Goal: Navigation & Orientation: Find specific page/section

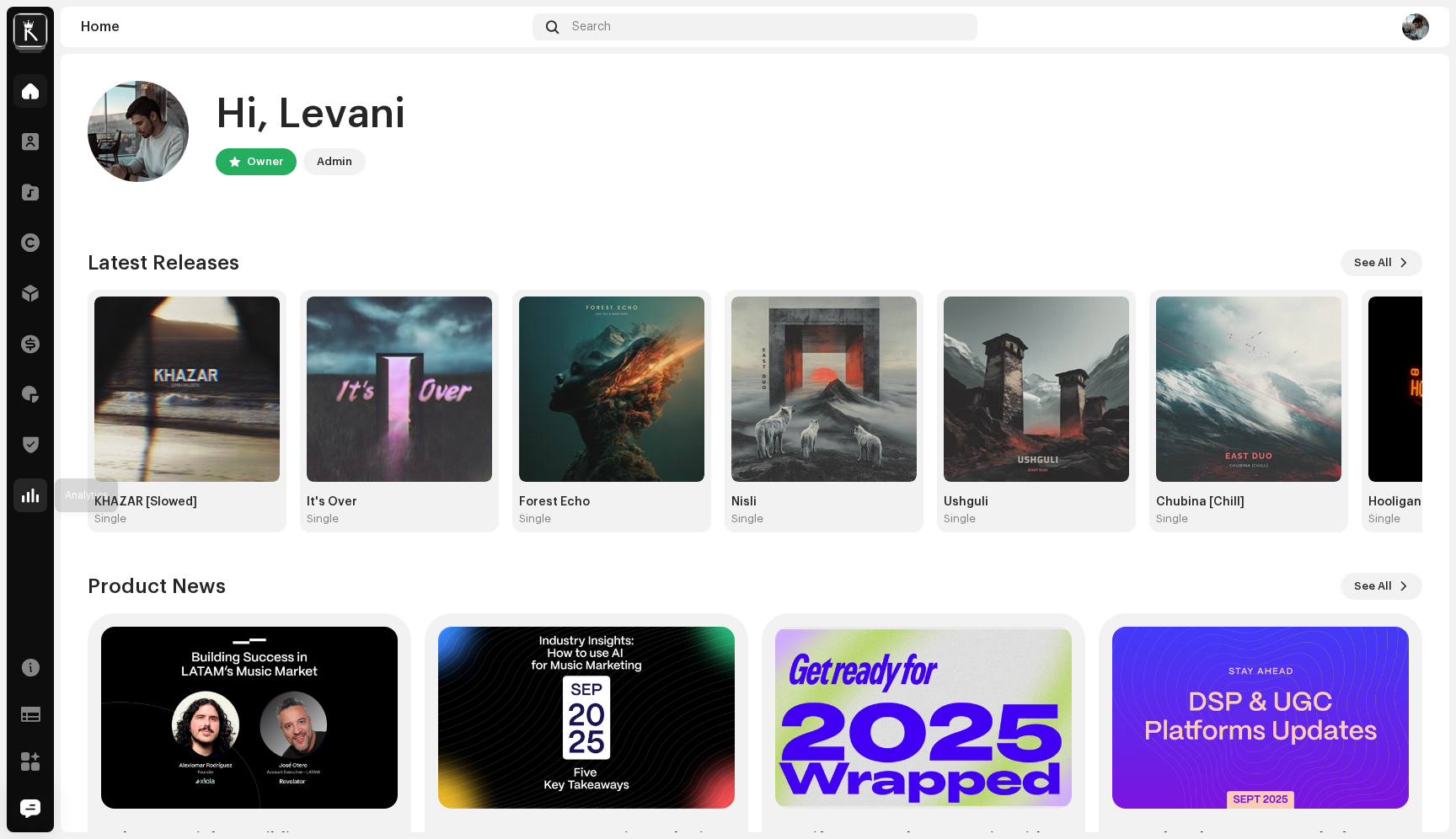
click at [25, 504] on div at bounding box center [30, 494] width 34 height 34
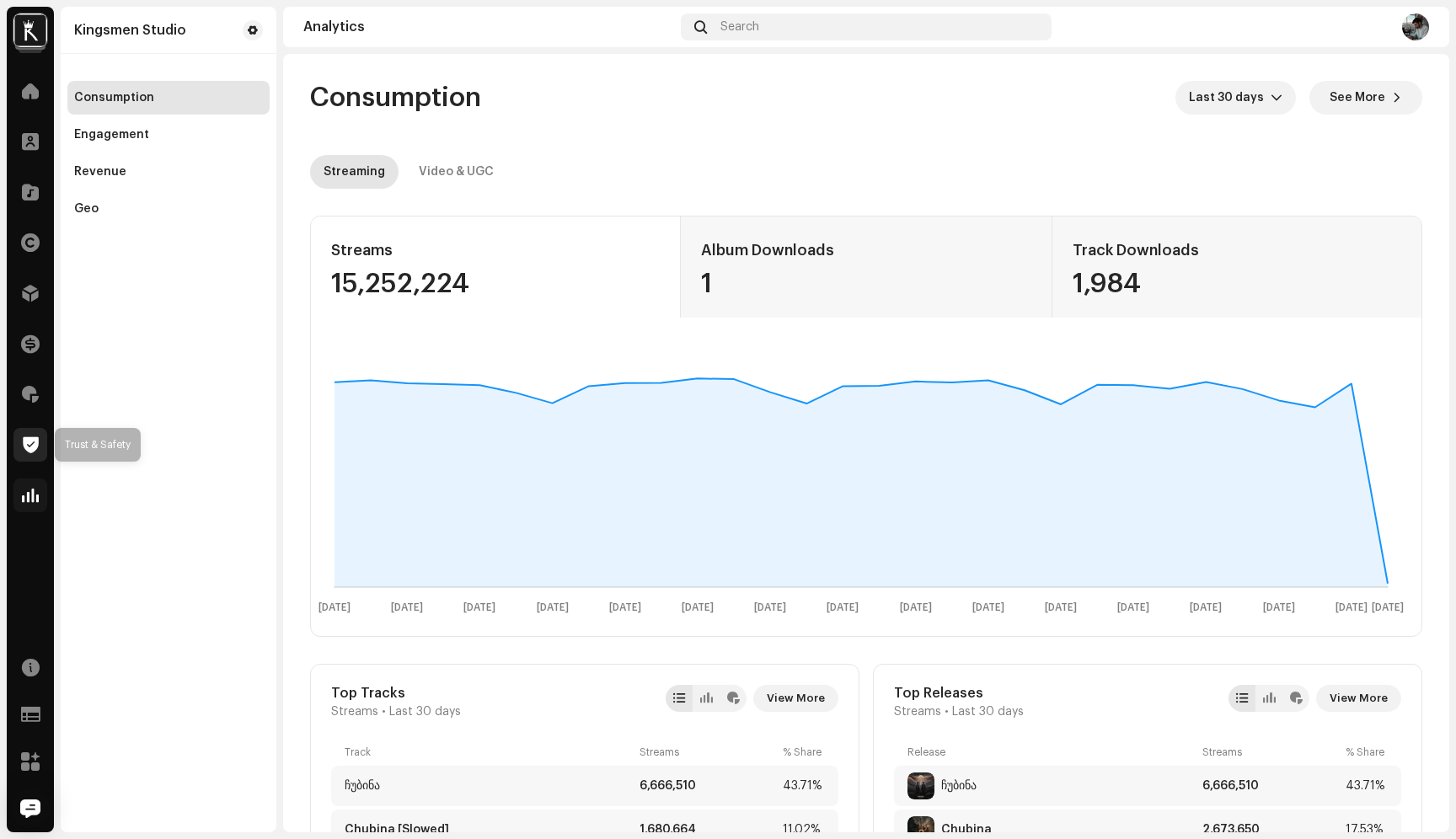
click at [28, 446] on span at bounding box center [31, 444] width 16 height 14
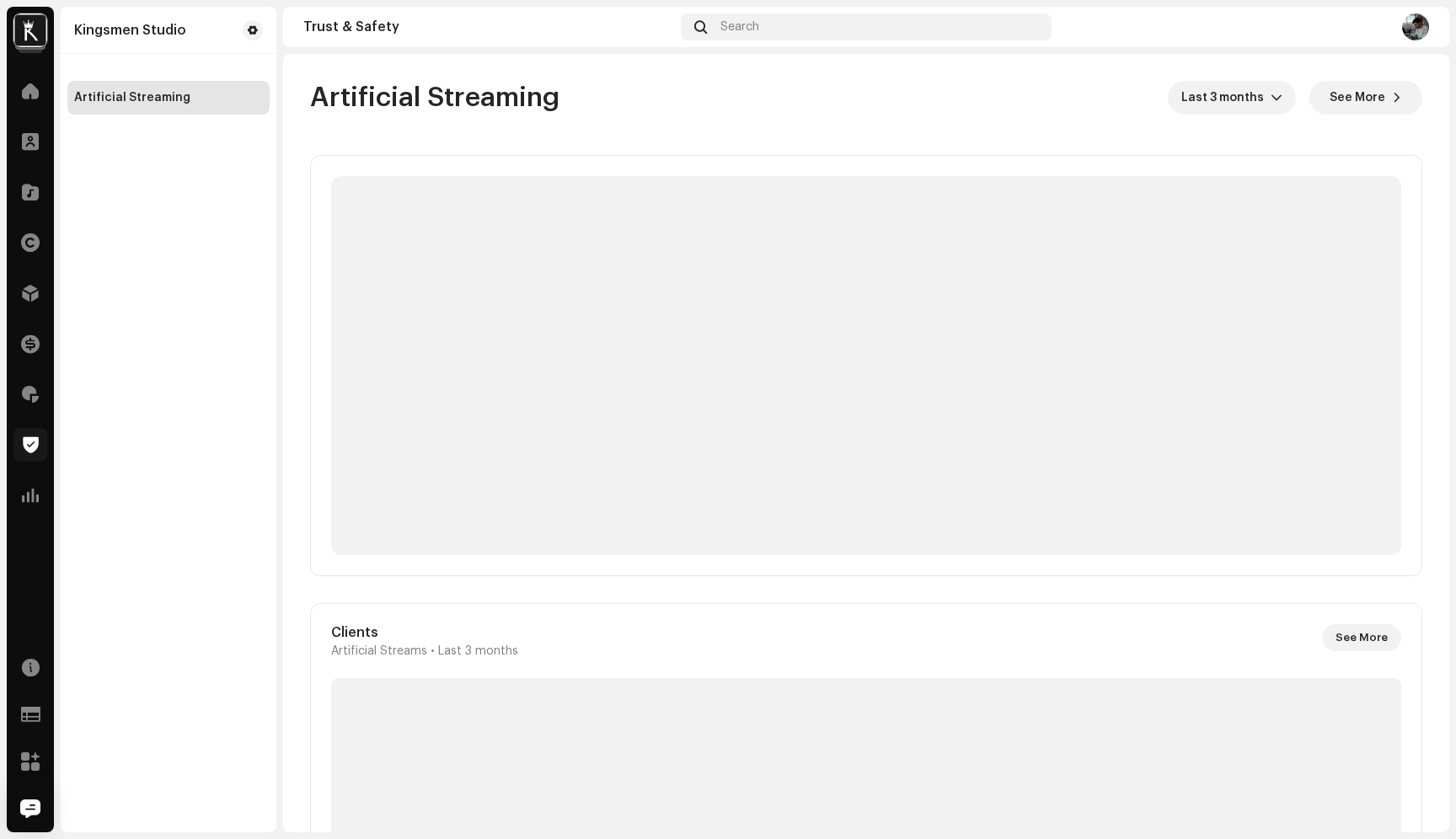
click at [28, 446] on span at bounding box center [31, 444] width 16 height 14
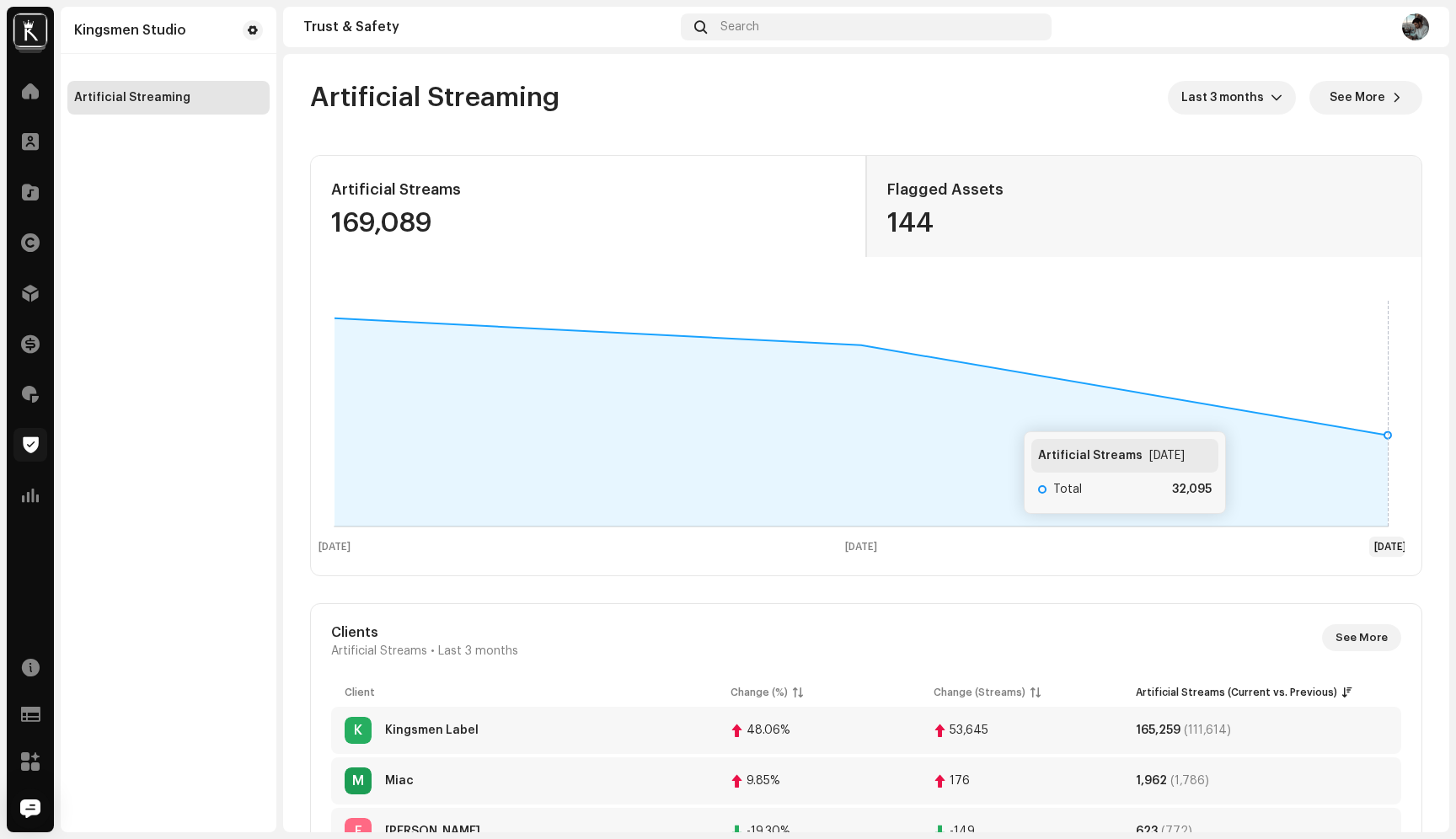
scroll to position [225, 0]
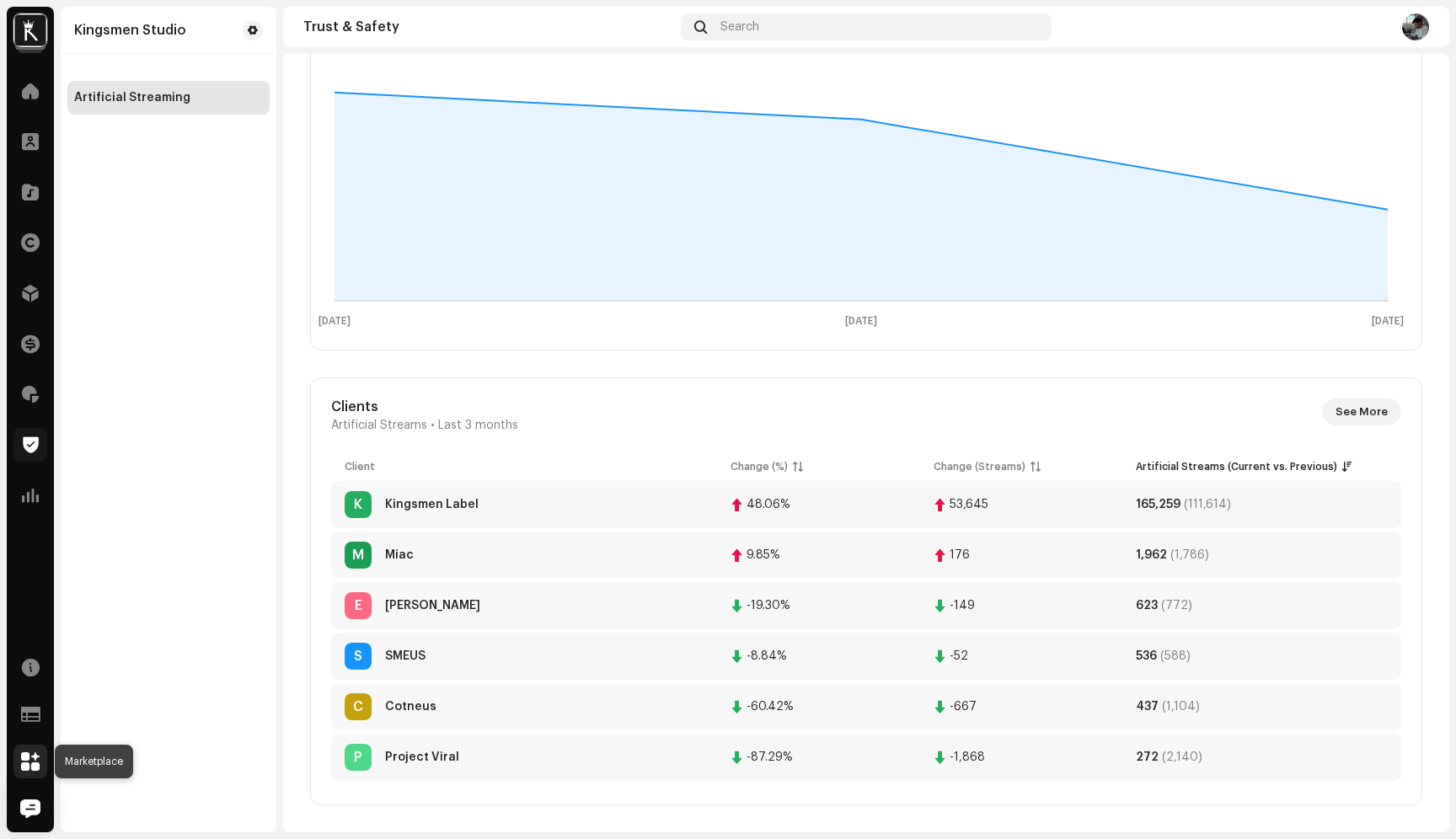
click at [32, 765] on span at bounding box center [30, 761] width 18 height 14
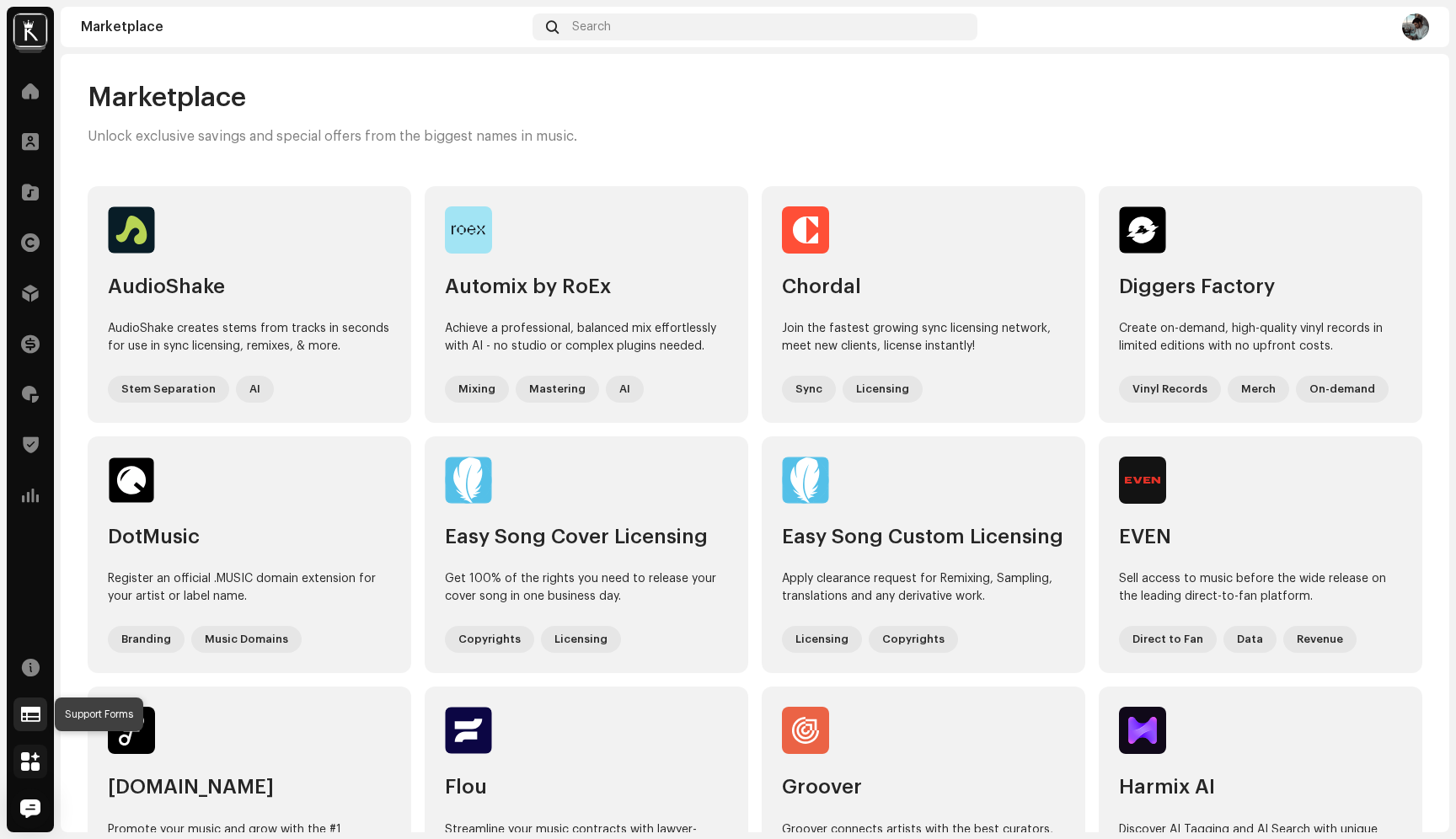
click at [25, 714] on span at bounding box center [30, 714] width 19 height 14
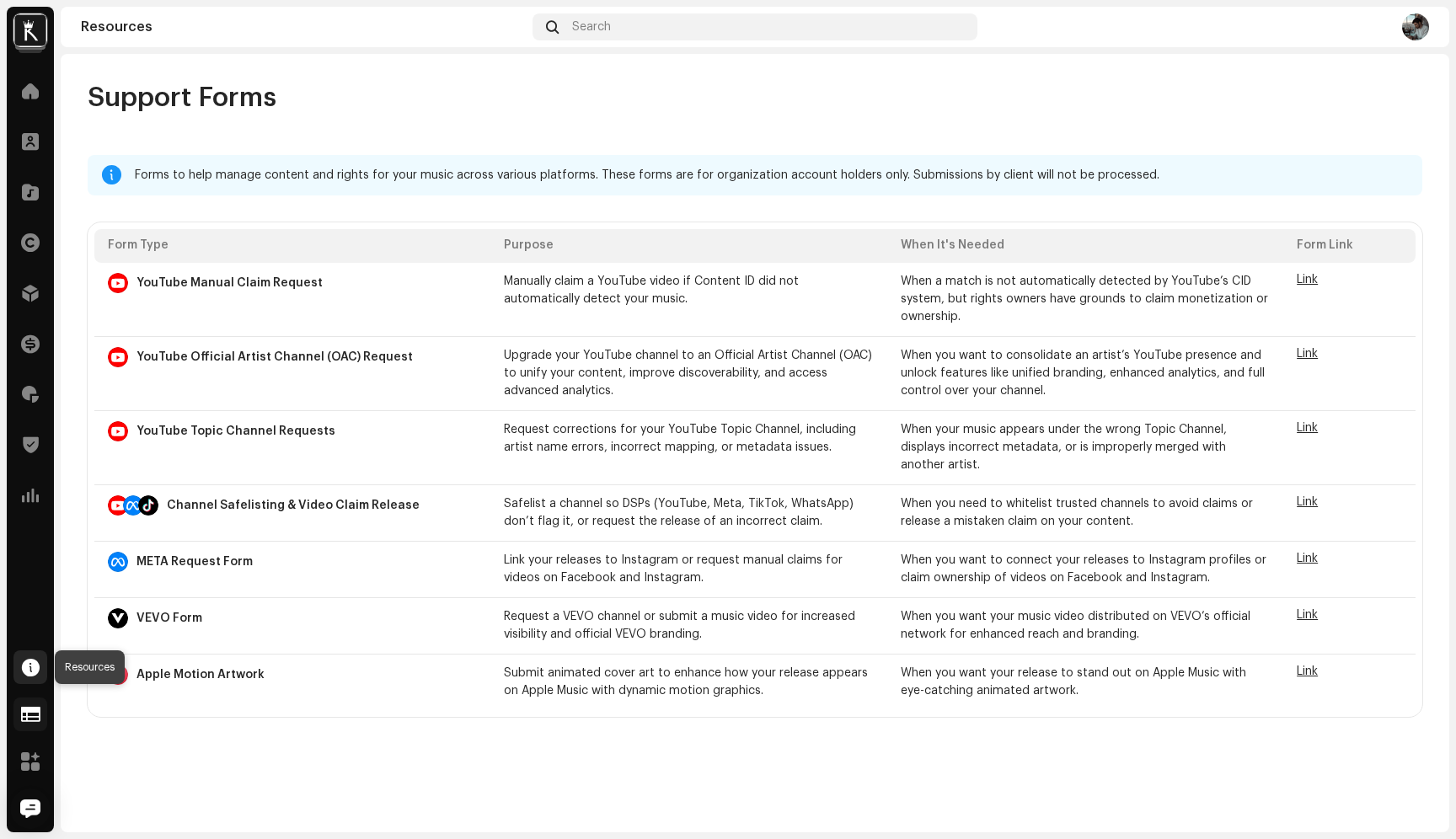
click at [28, 670] on span at bounding box center [30, 666] width 17 height 14
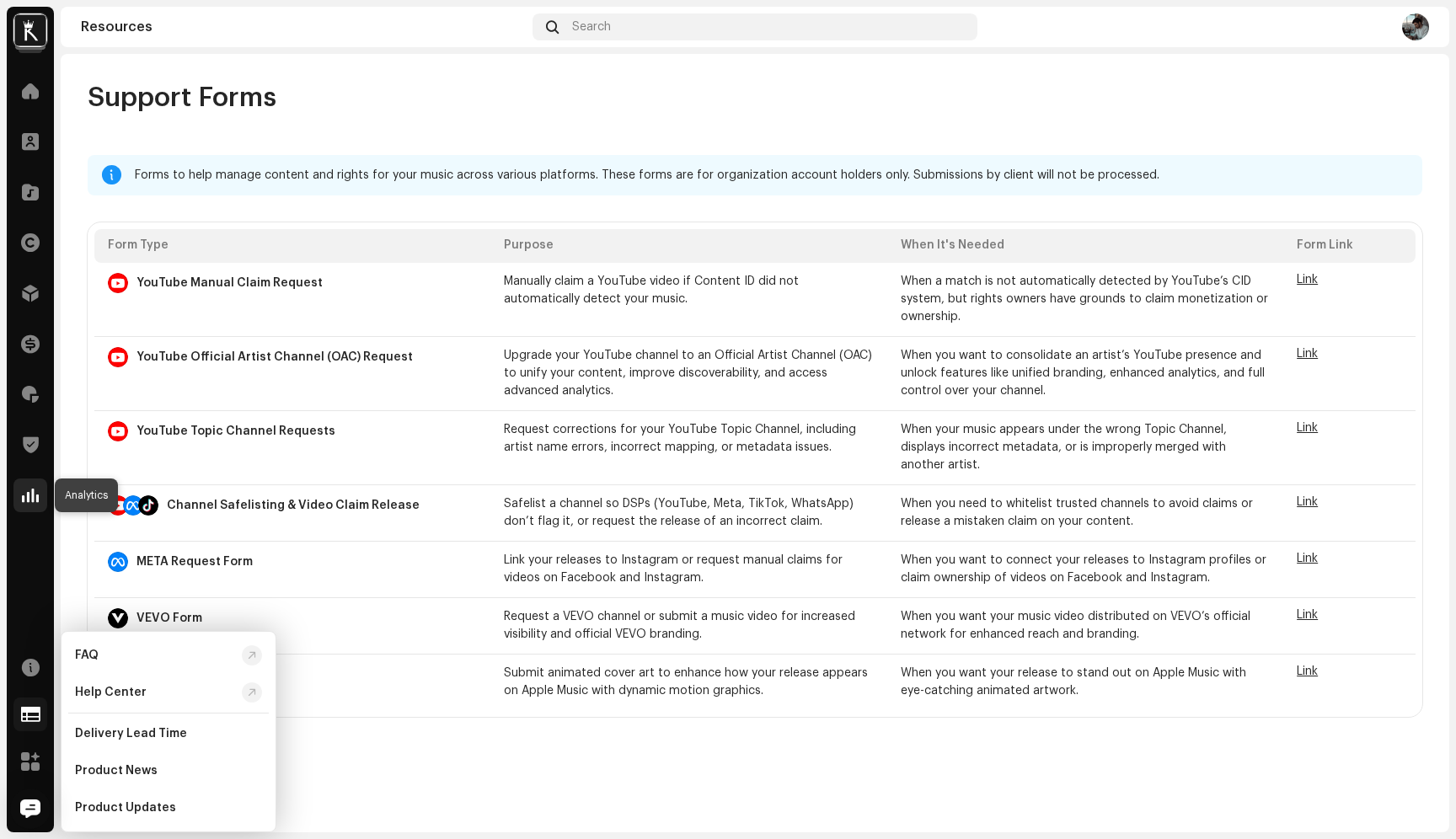
click at [35, 494] on span at bounding box center [30, 494] width 17 height 14
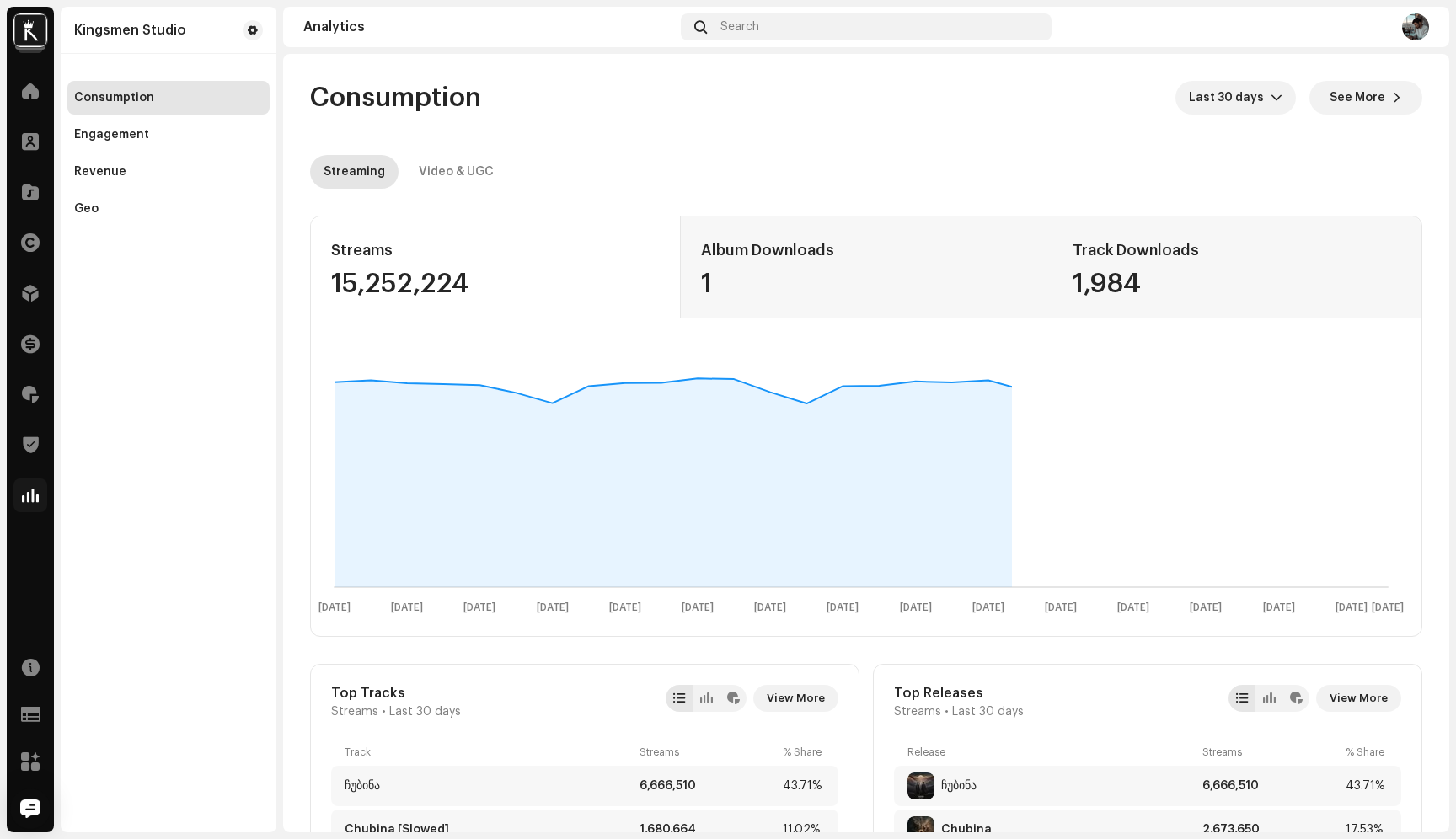
click at [35, 464] on div "Trust & Safety" at bounding box center [30, 444] width 47 height 47
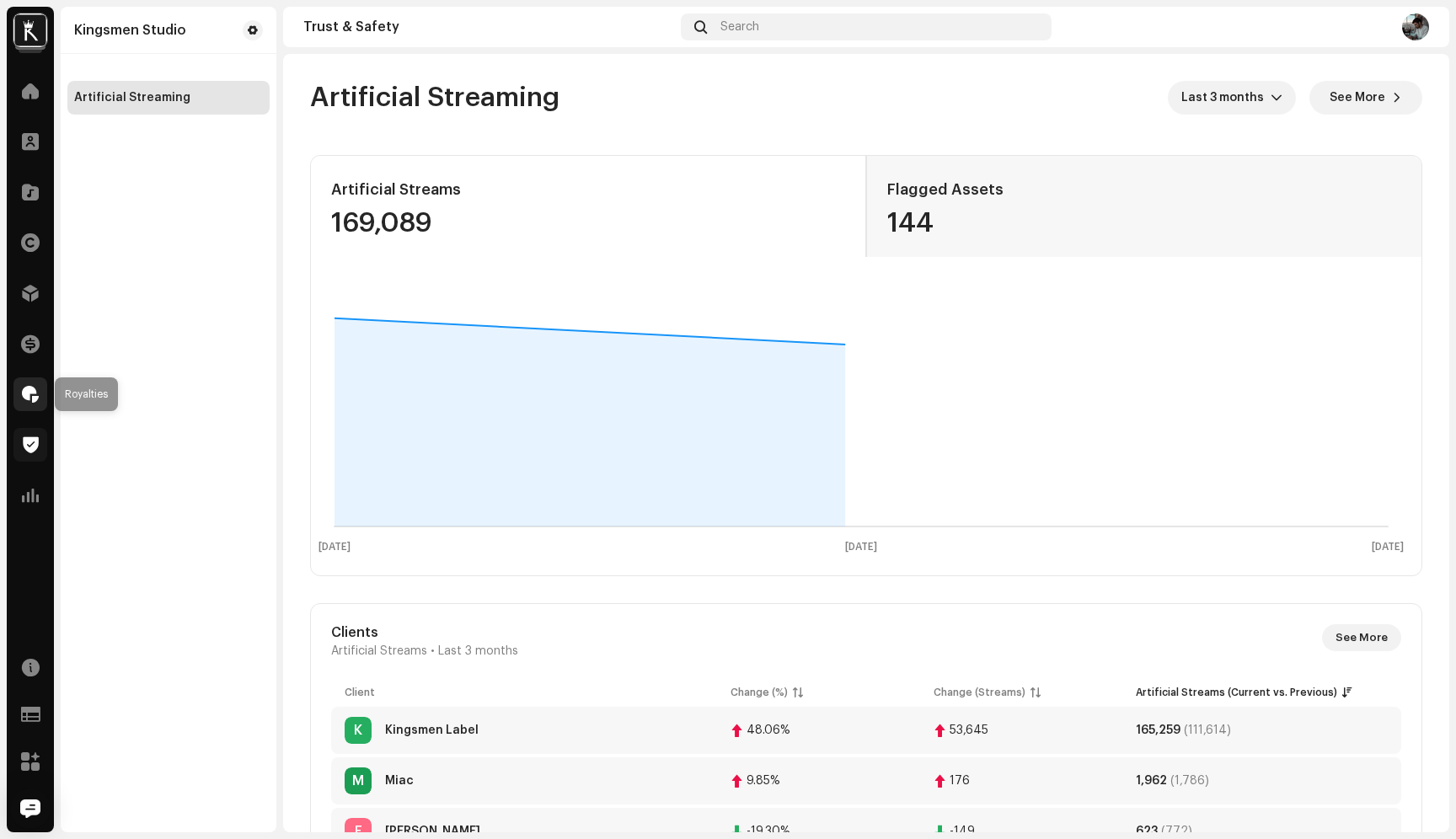
click at [36, 409] on div at bounding box center [30, 394] width 34 height 34
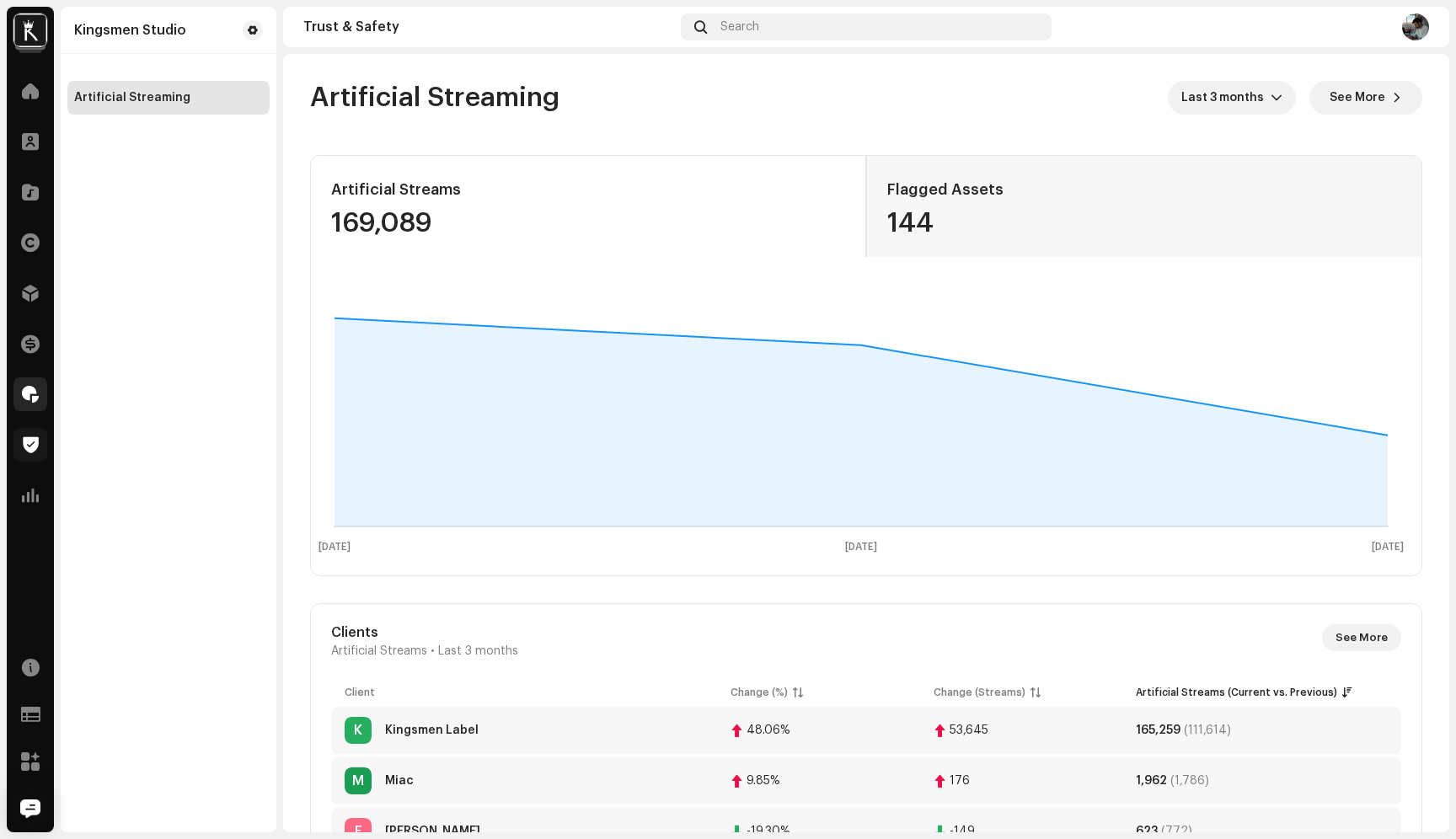
click at [36, 391] on span at bounding box center [30, 394] width 17 height 14
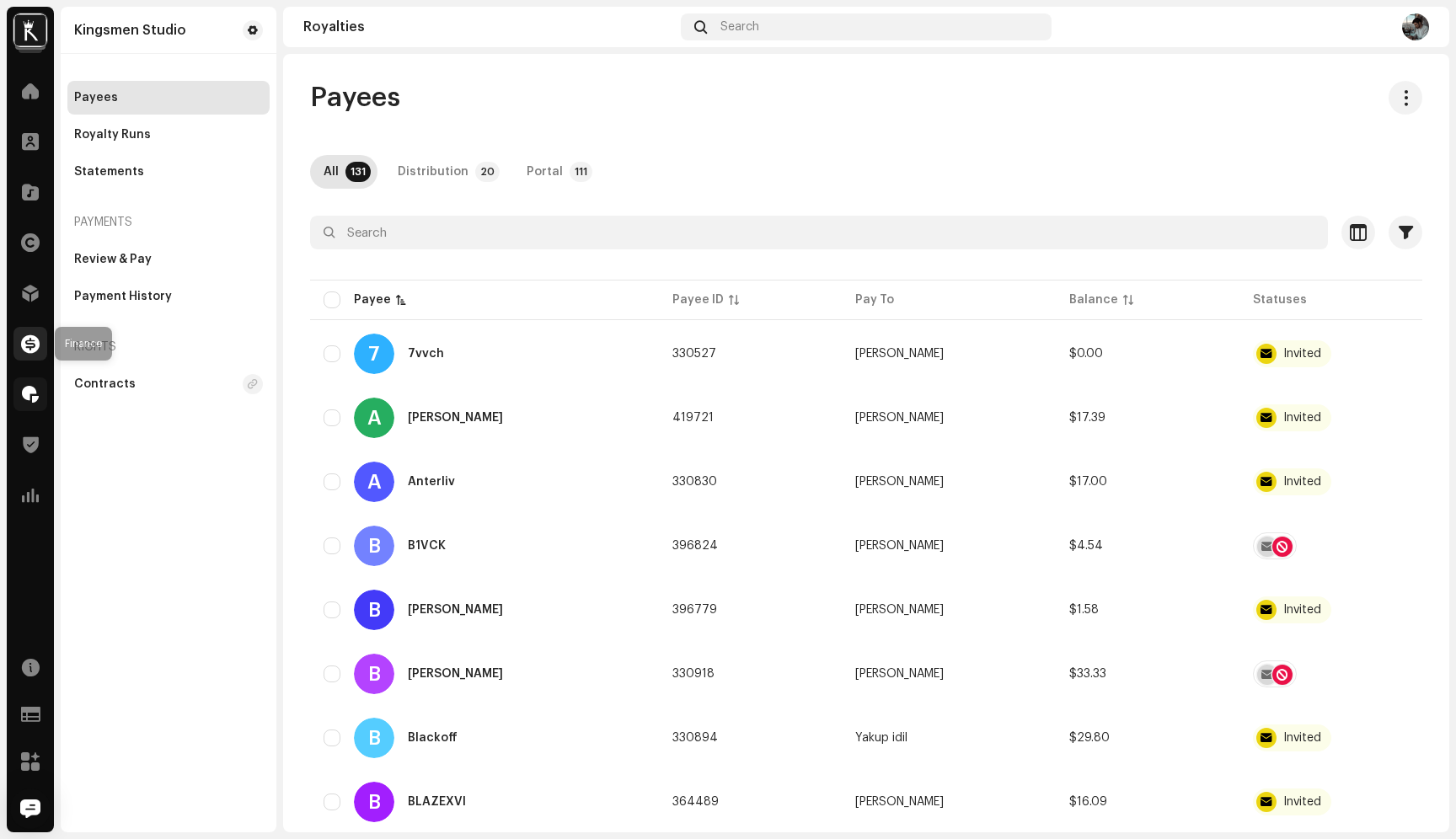
click at [36, 346] on span at bounding box center [30, 344] width 18 height 14
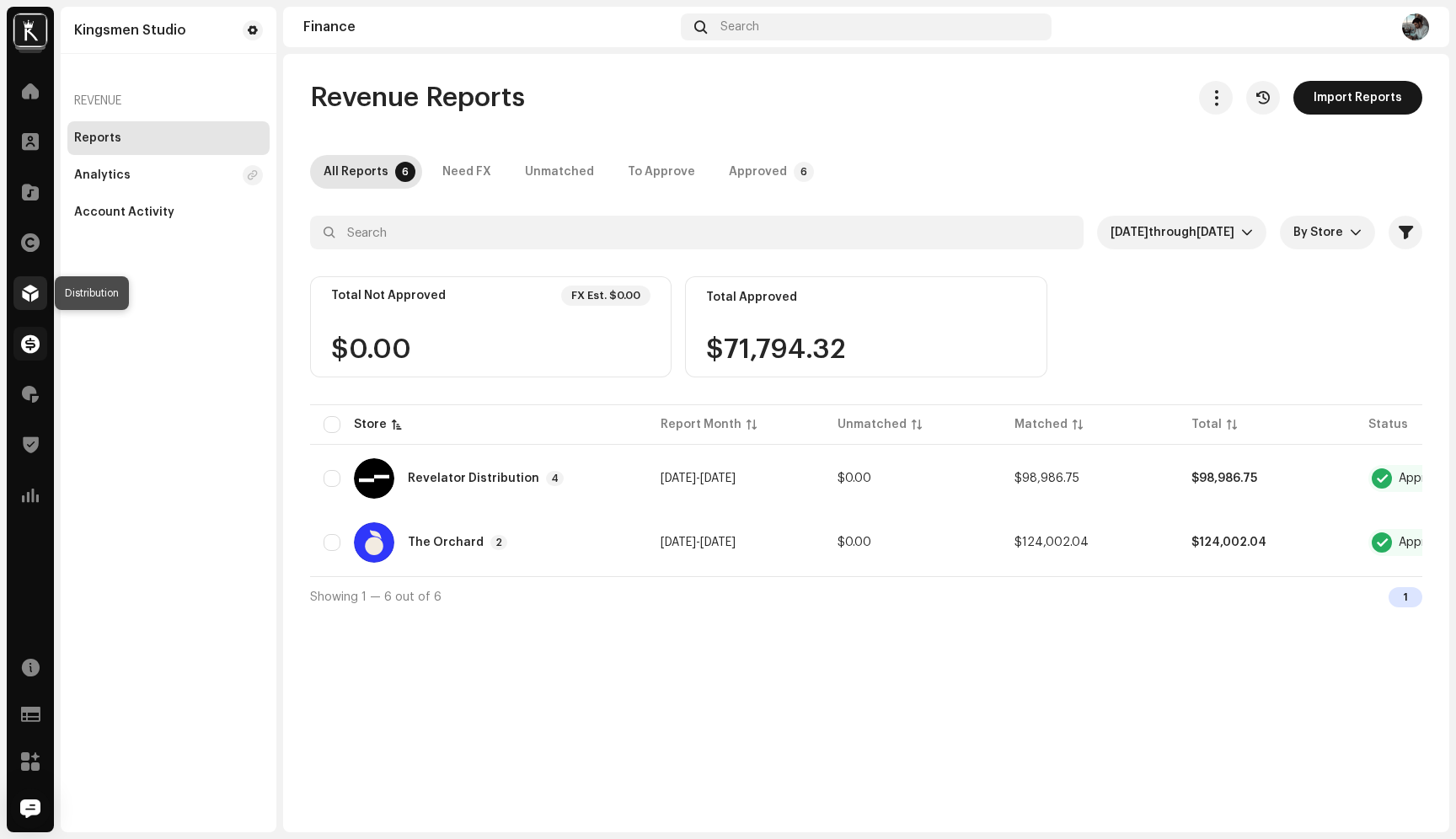
click at [36, 286] on span at bounding box center [30, 293] width 17 height 14
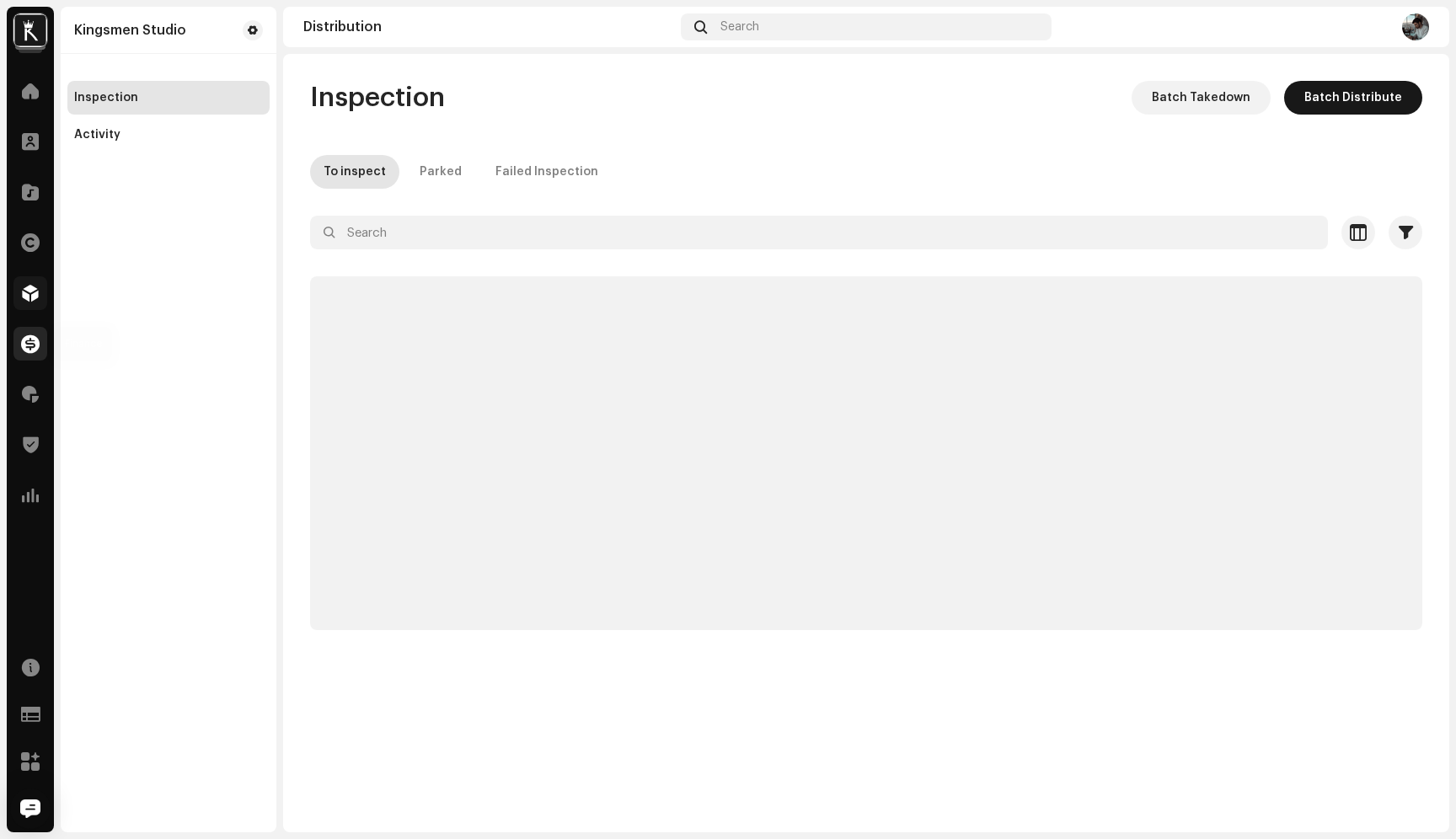
click at [33, 330] on div at bounding box center [30, 343] width 34 height 34
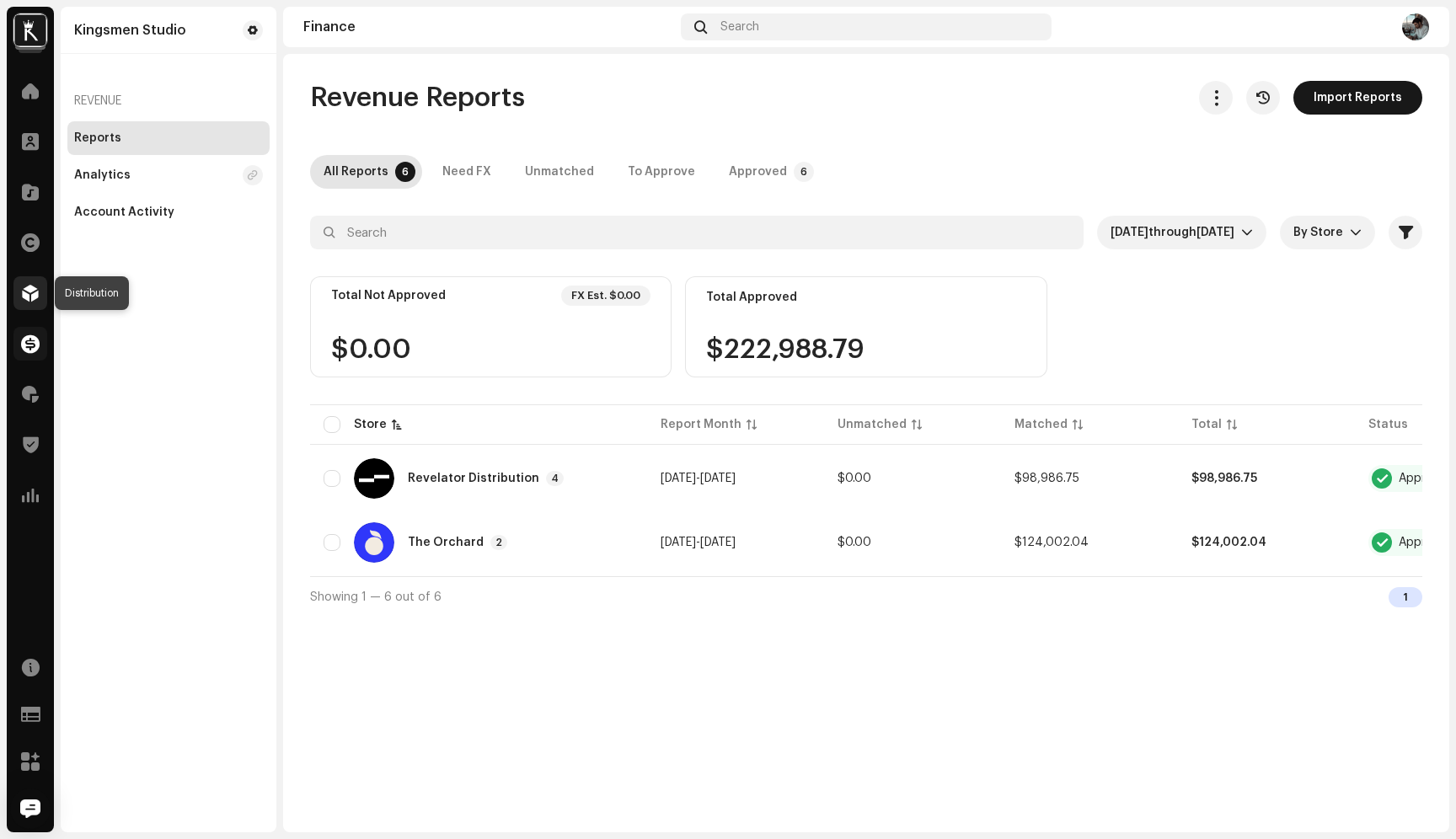
click at [28, 292] on span at bounding box center [30, 293] width 17 height 14
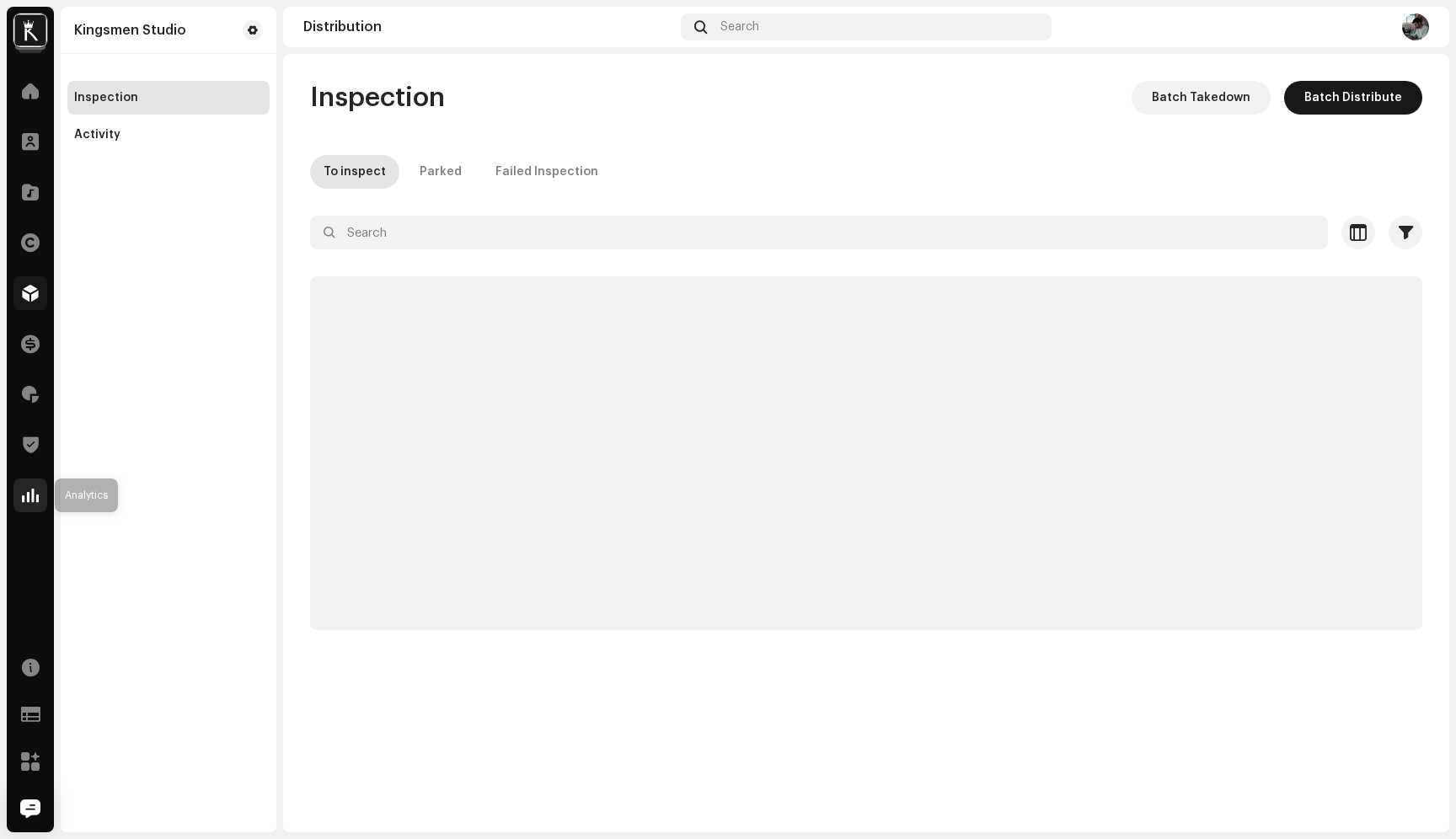
click at [32, 493] on span at bounding box center [30, 494] width 17 height 14
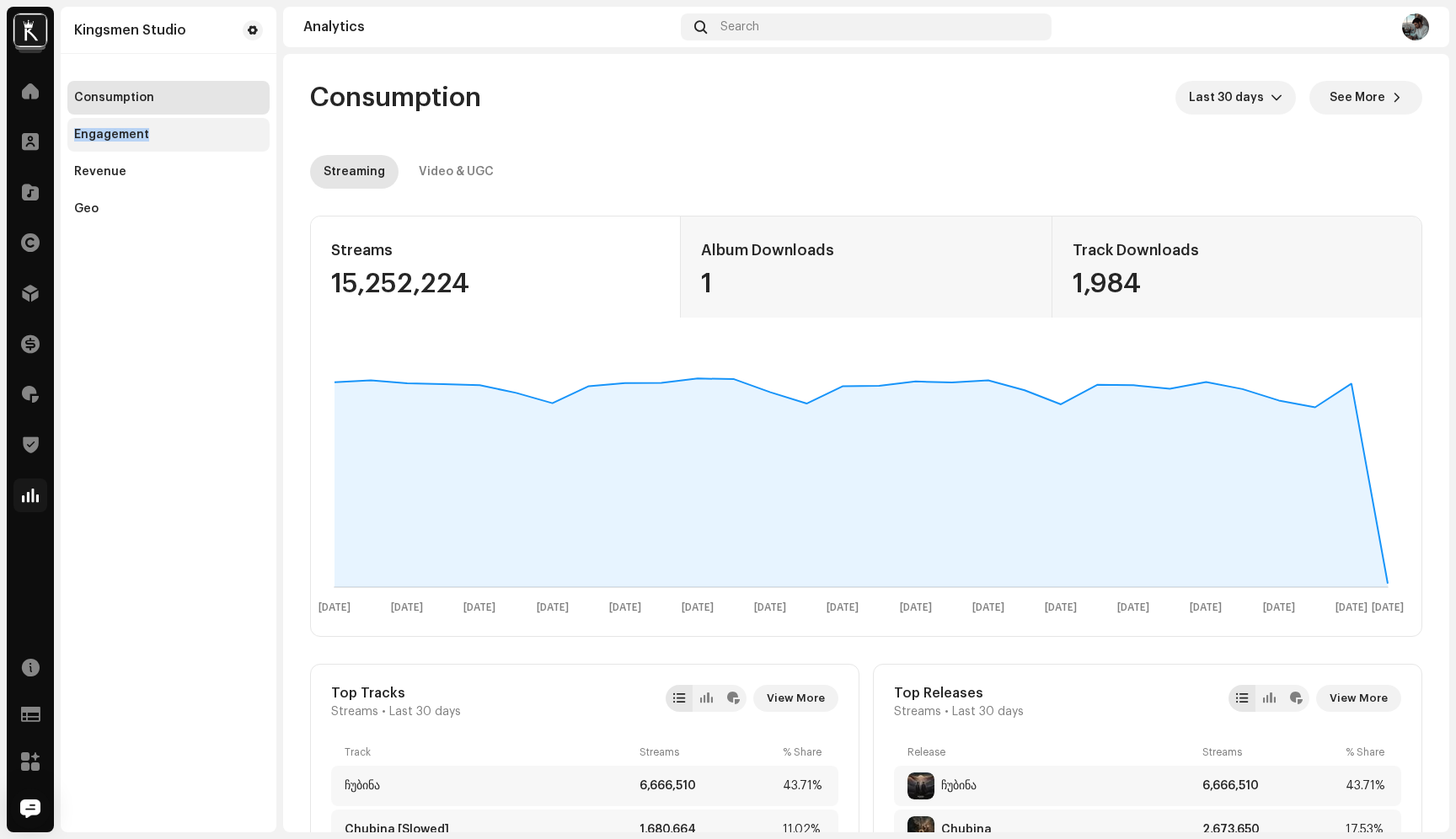
click at [109, 136] on div "Engagement" at bounding box center [112, 135] width 75 height 14
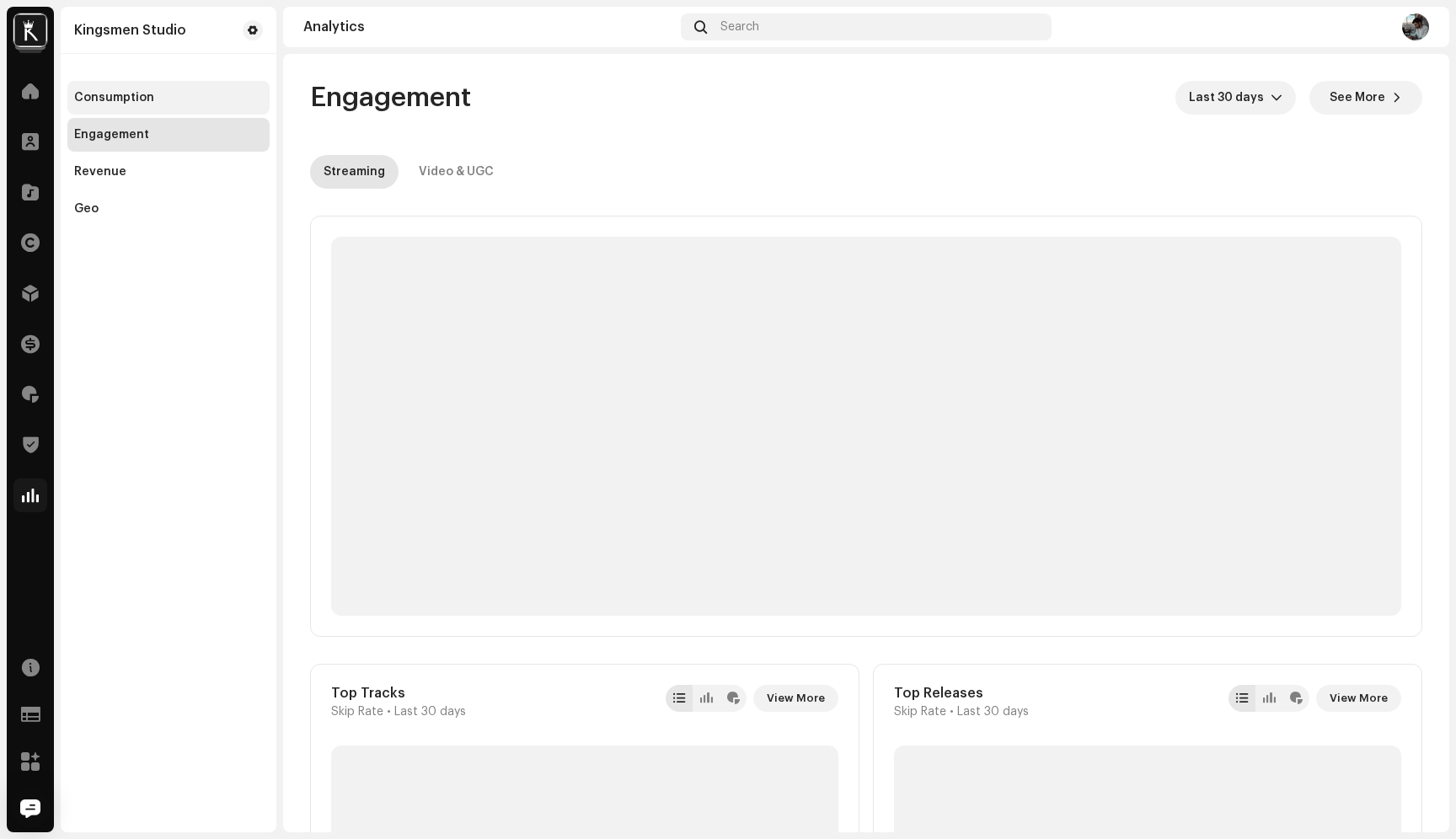
click at [152, 99] on div "Consumption" at bounding box center [169, 97] width 189 height 14
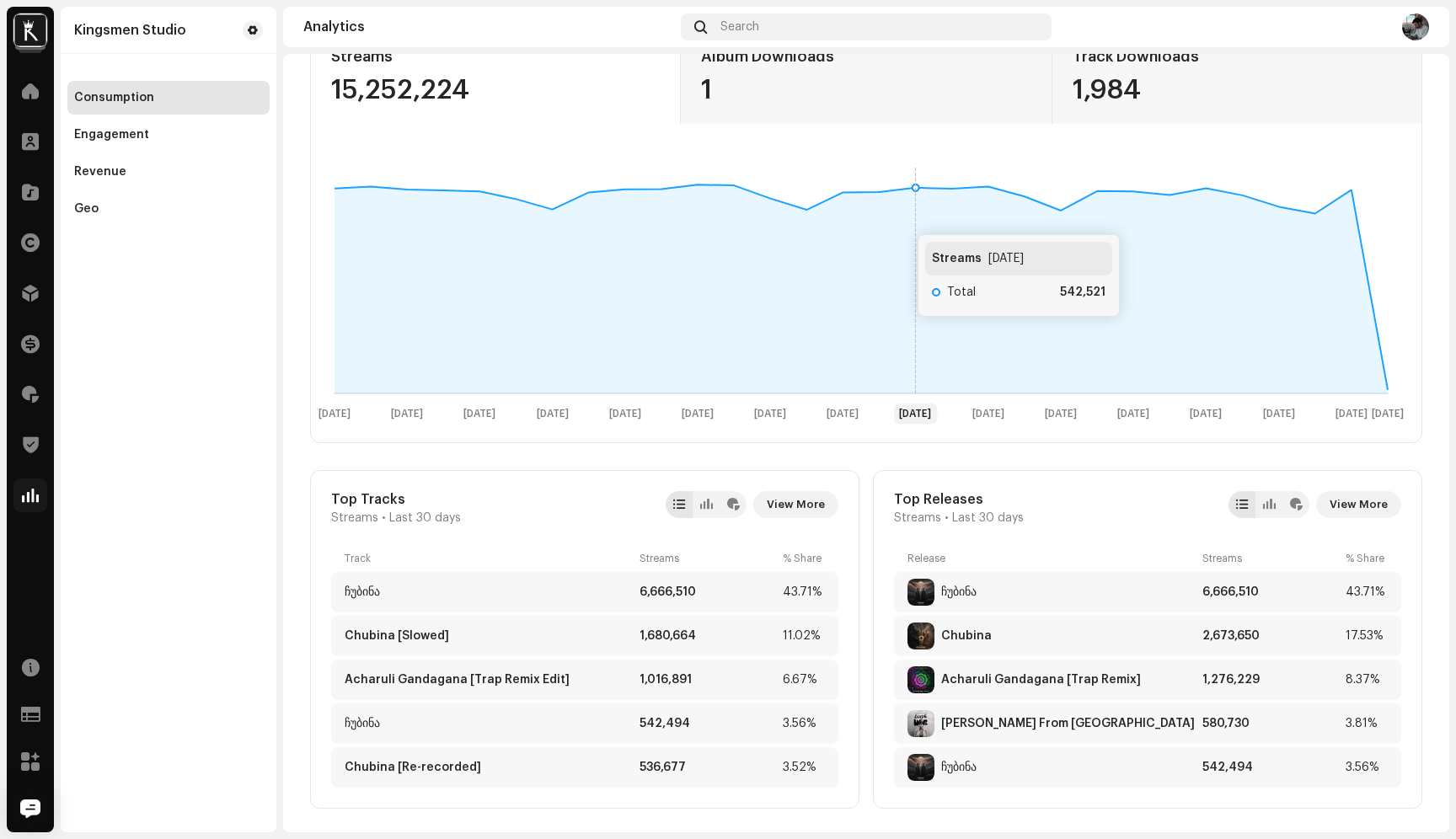
scroll to position [238, 0]
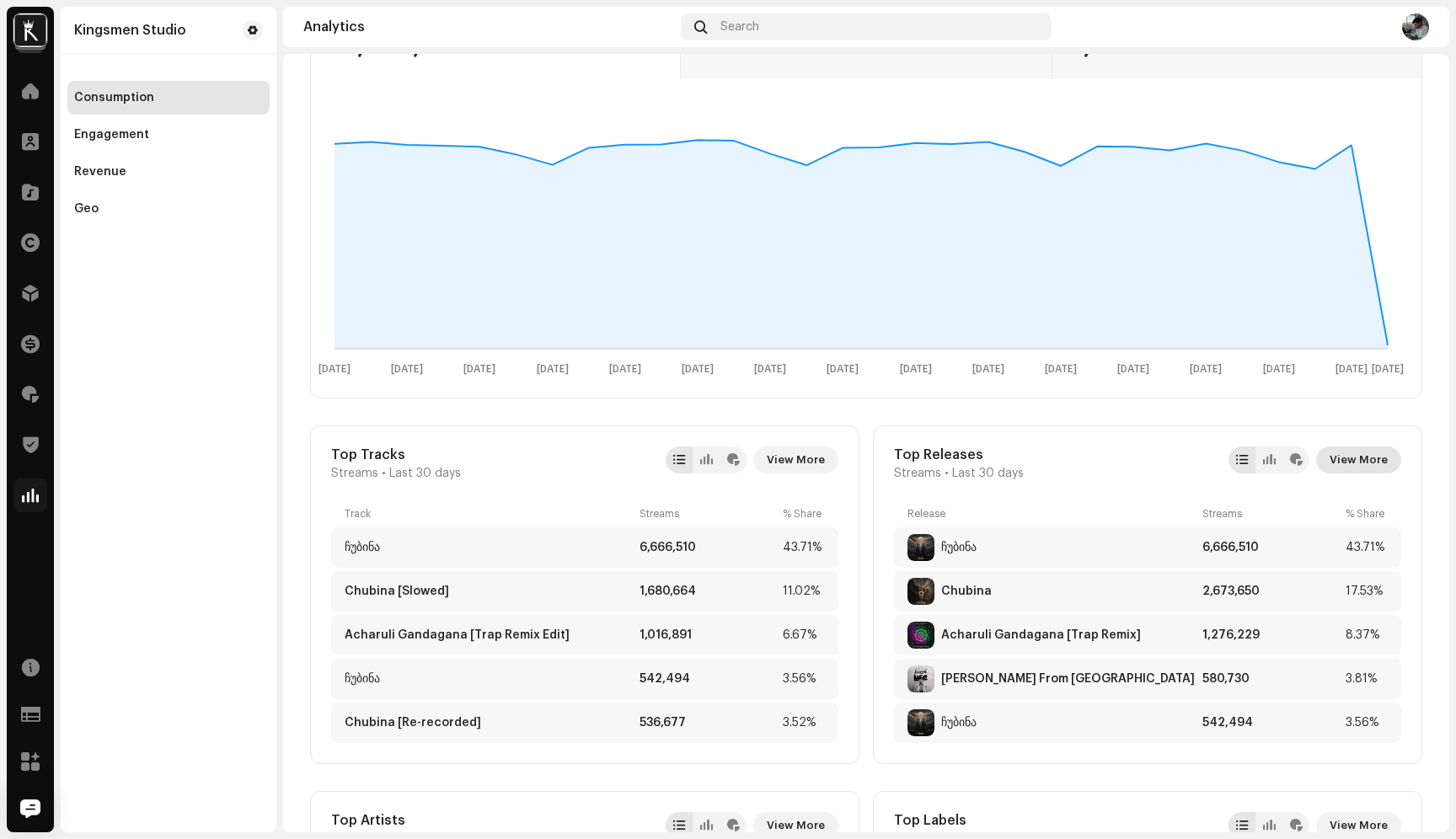
click at [1330, 455] on span "View More" at bounding box center [1359, 459] width 58 height 34
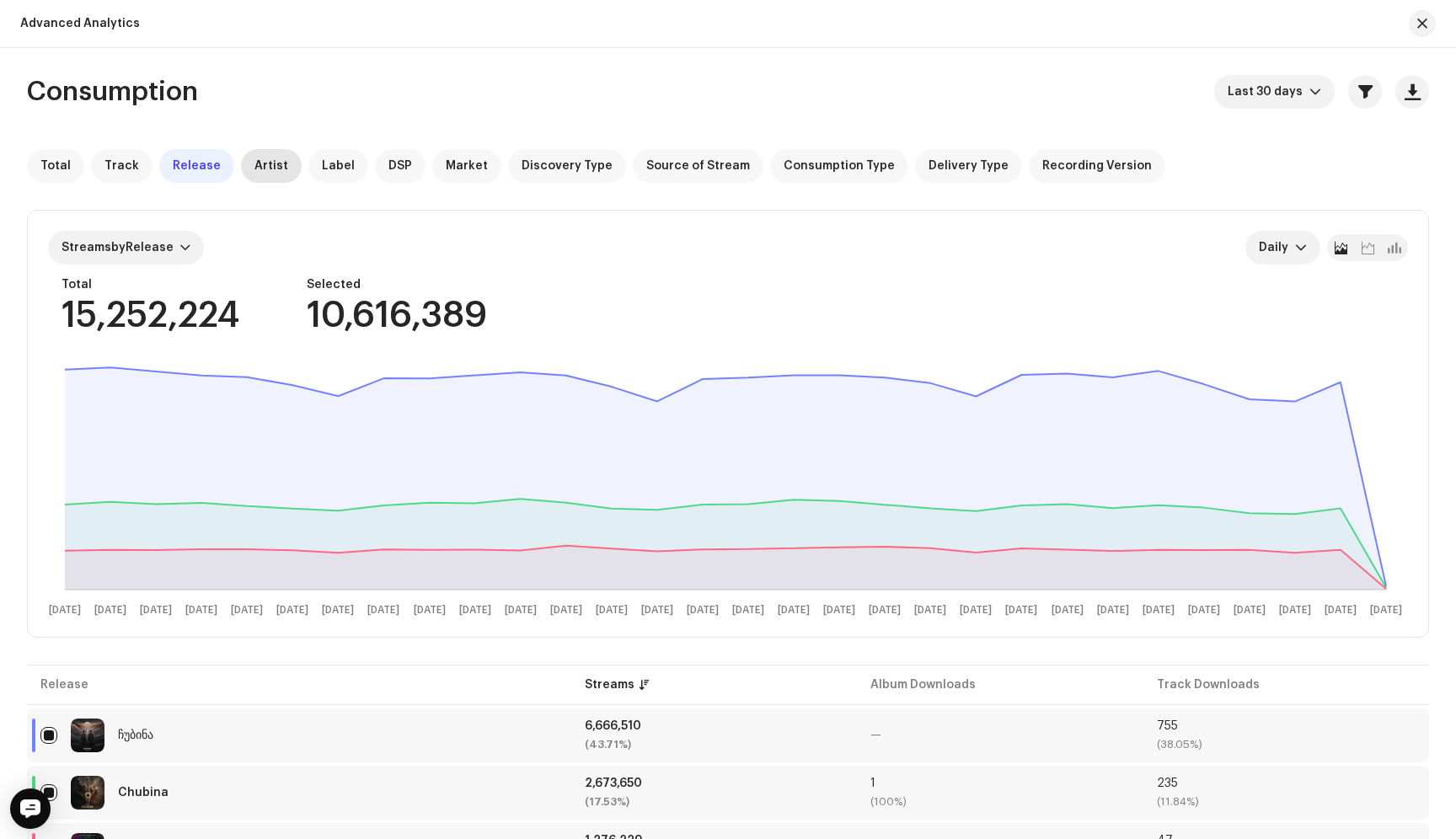
click at [274, 159] on div "Artist" at bounding box center [271, 165] width 61 height 34
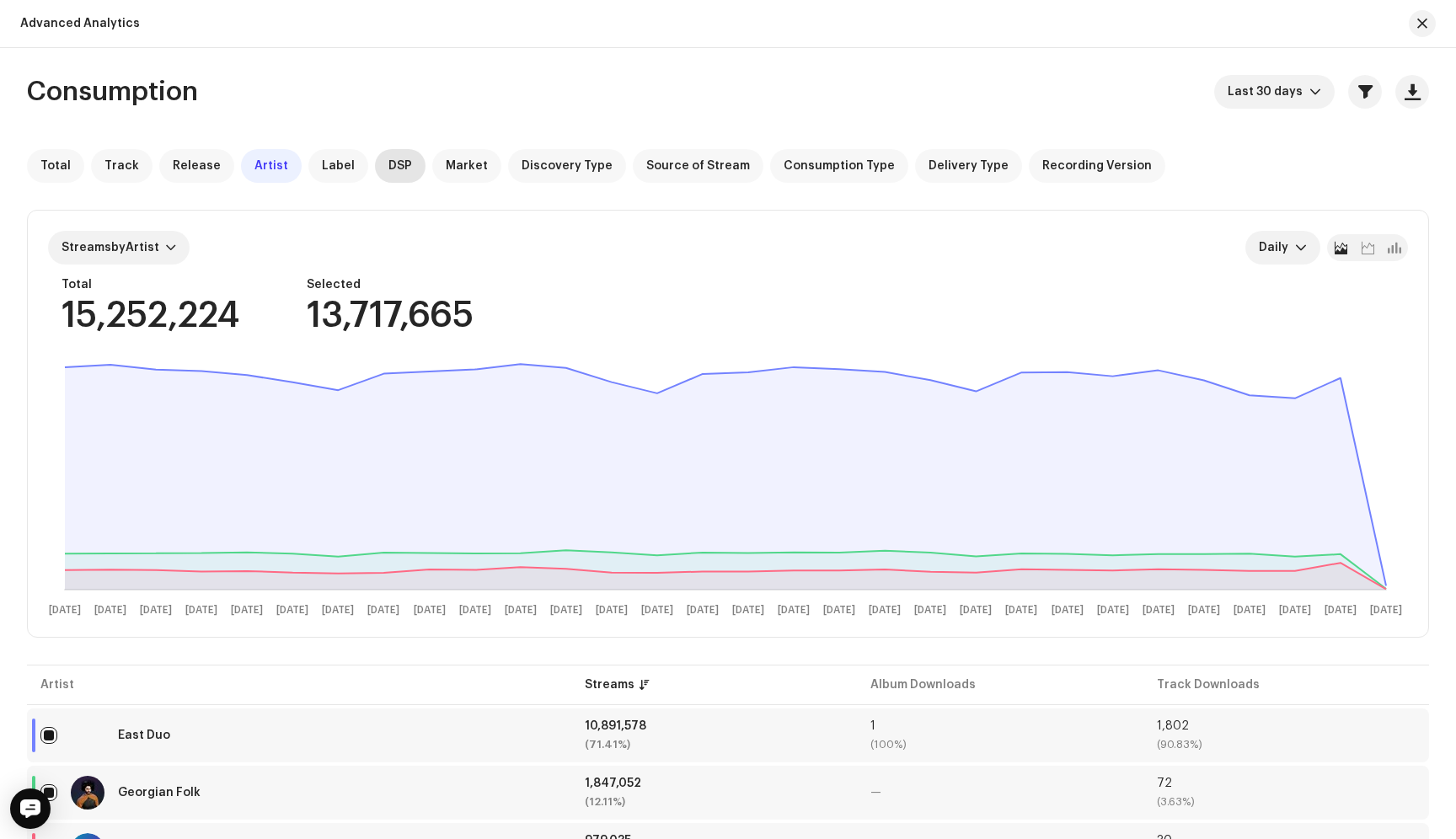
click at [388, 166] on span "DSP" at bounding box center [400, 165] width 24 height 14
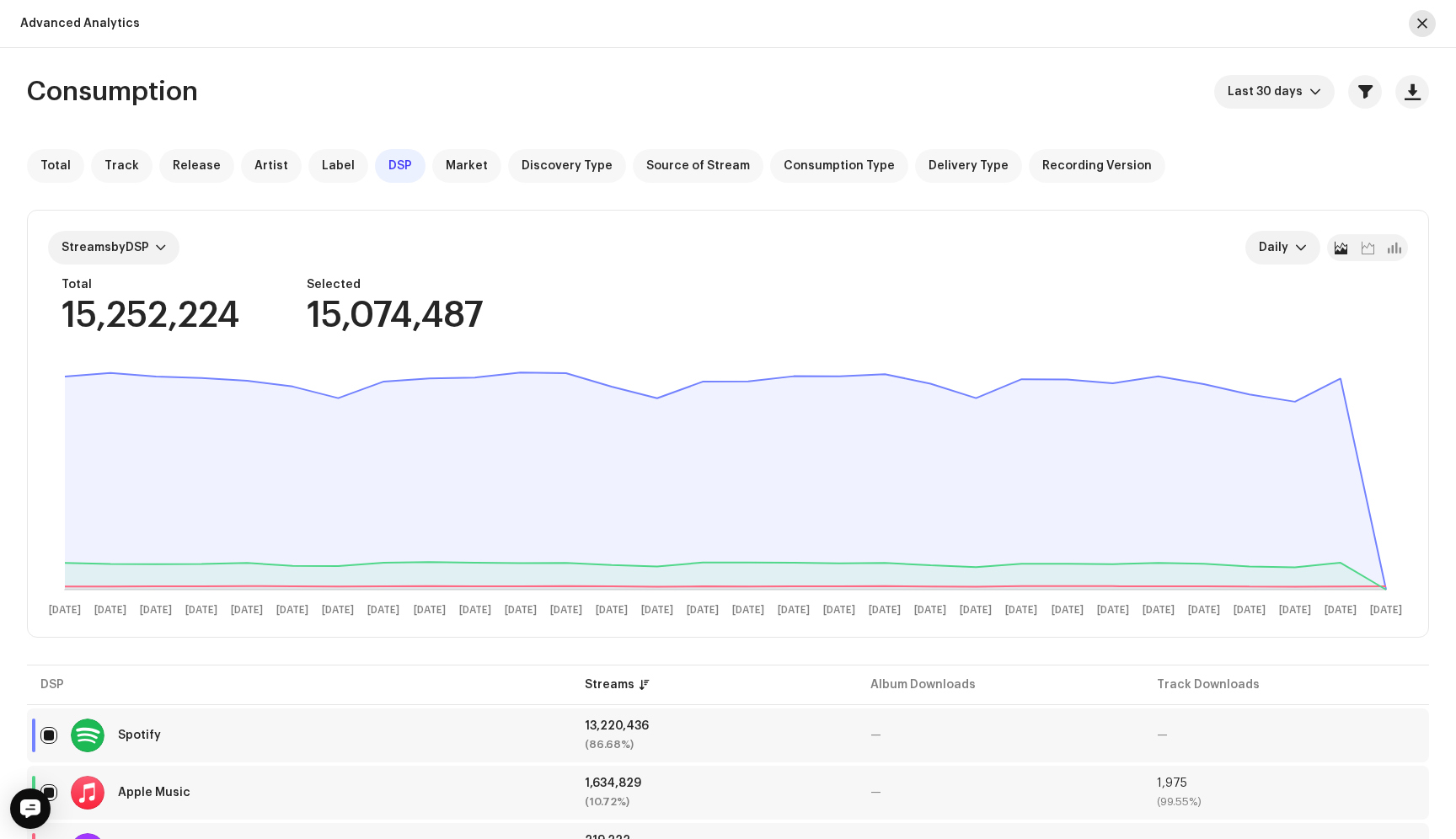
click at [1426, 26] on span "button" at bounding box center [1421, 24] width 10 height 14
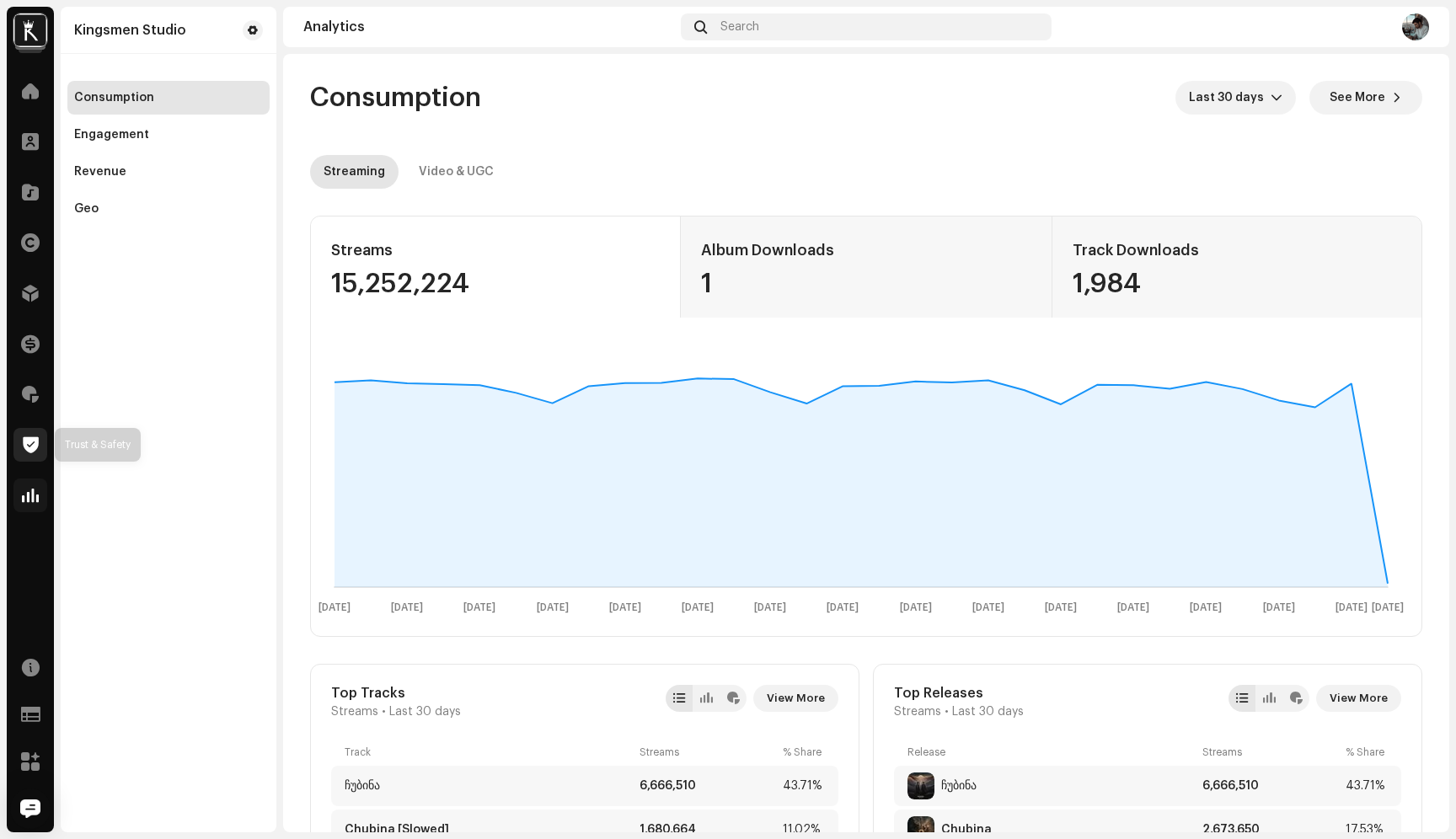
click at [35, 441] on span at bounding box center [31, 444] width 16 height 14
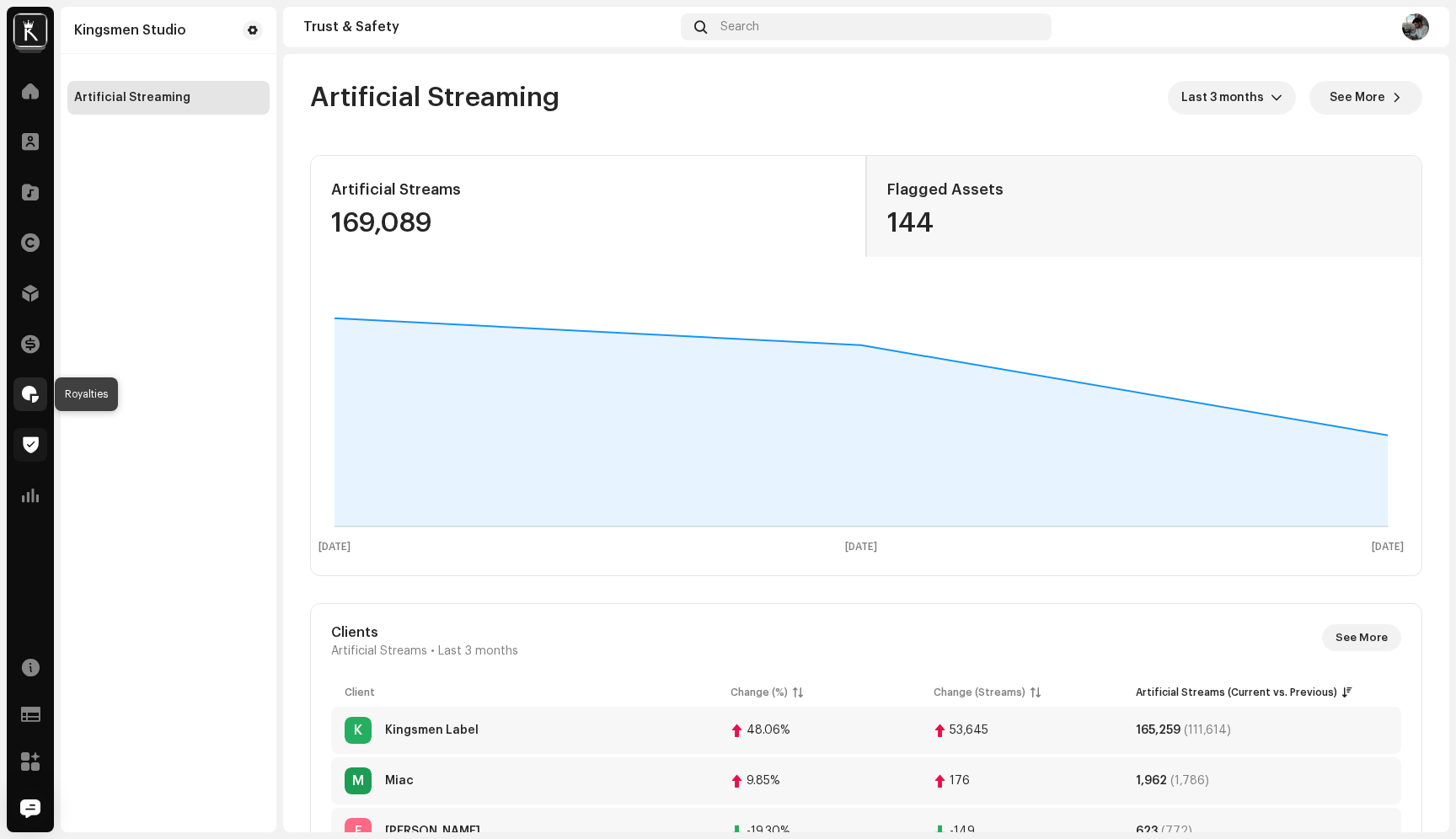
click at [37, 401] on span at bounding box center [30, 394] width 17 height 14
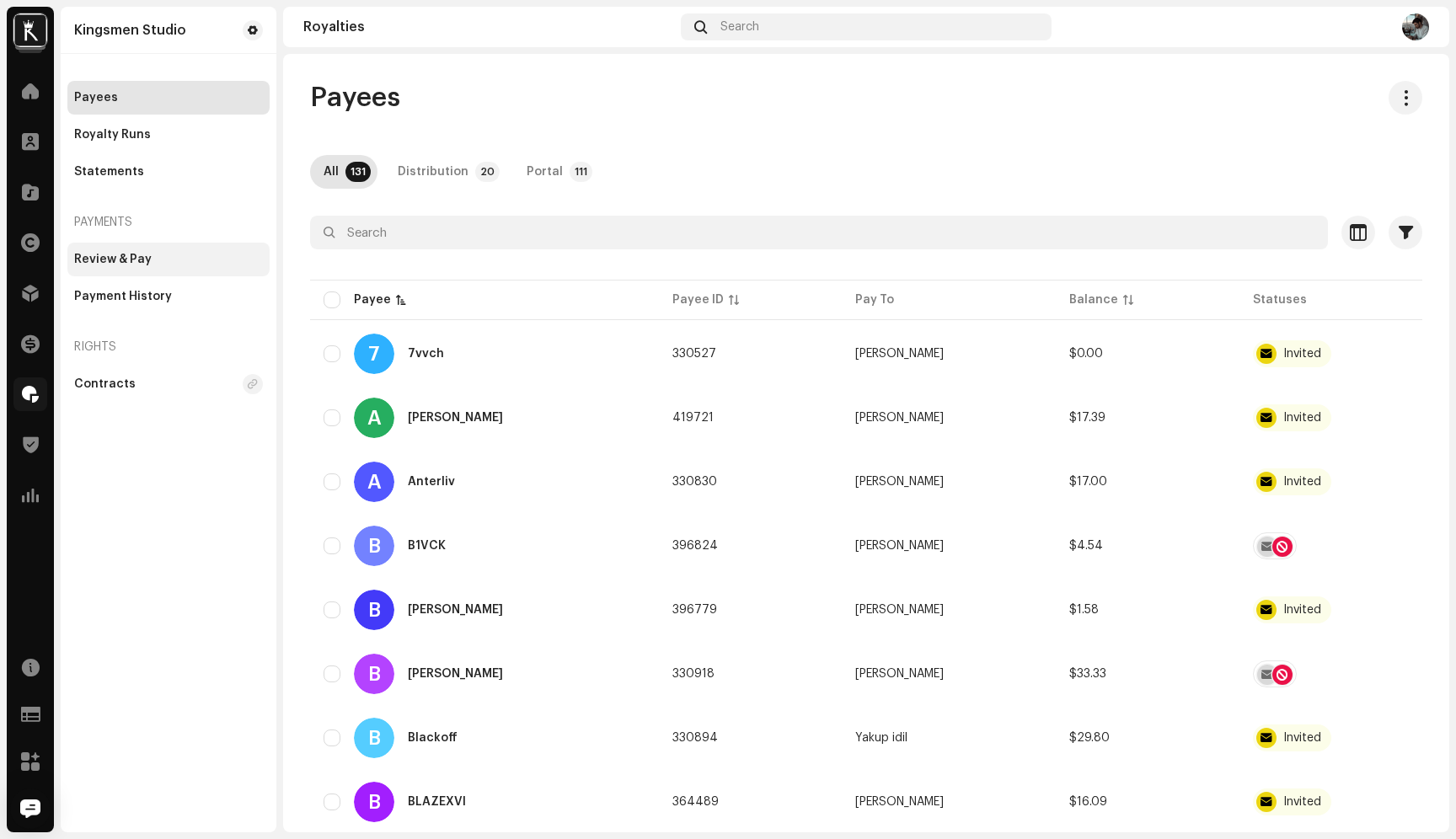
click at [116, 273] on div "Review & Pay" at bounding box center [168, 259] width 202 height 34
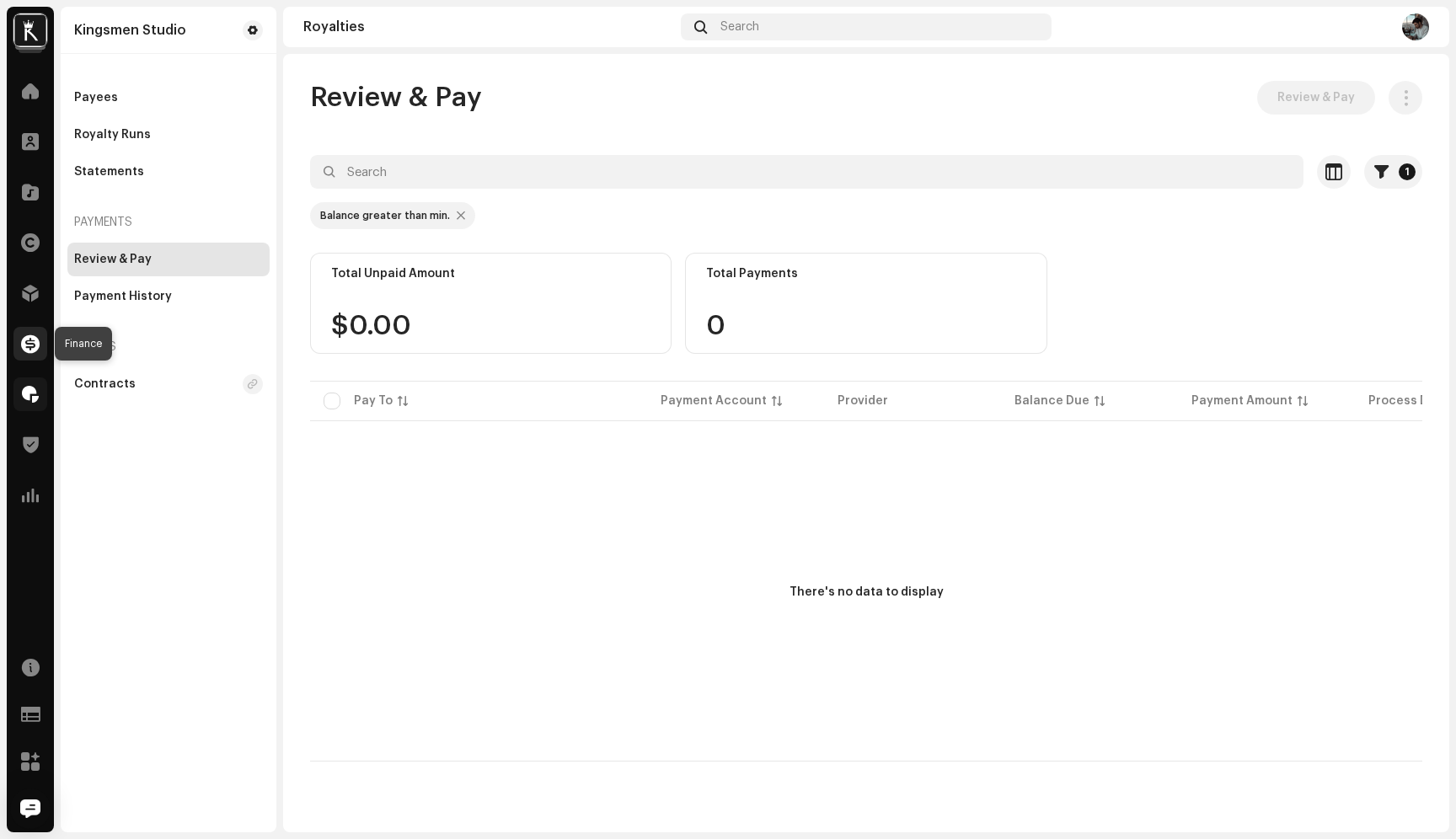
click at [18, 339] on div at bounding box center [30, 343] width 34 height 34
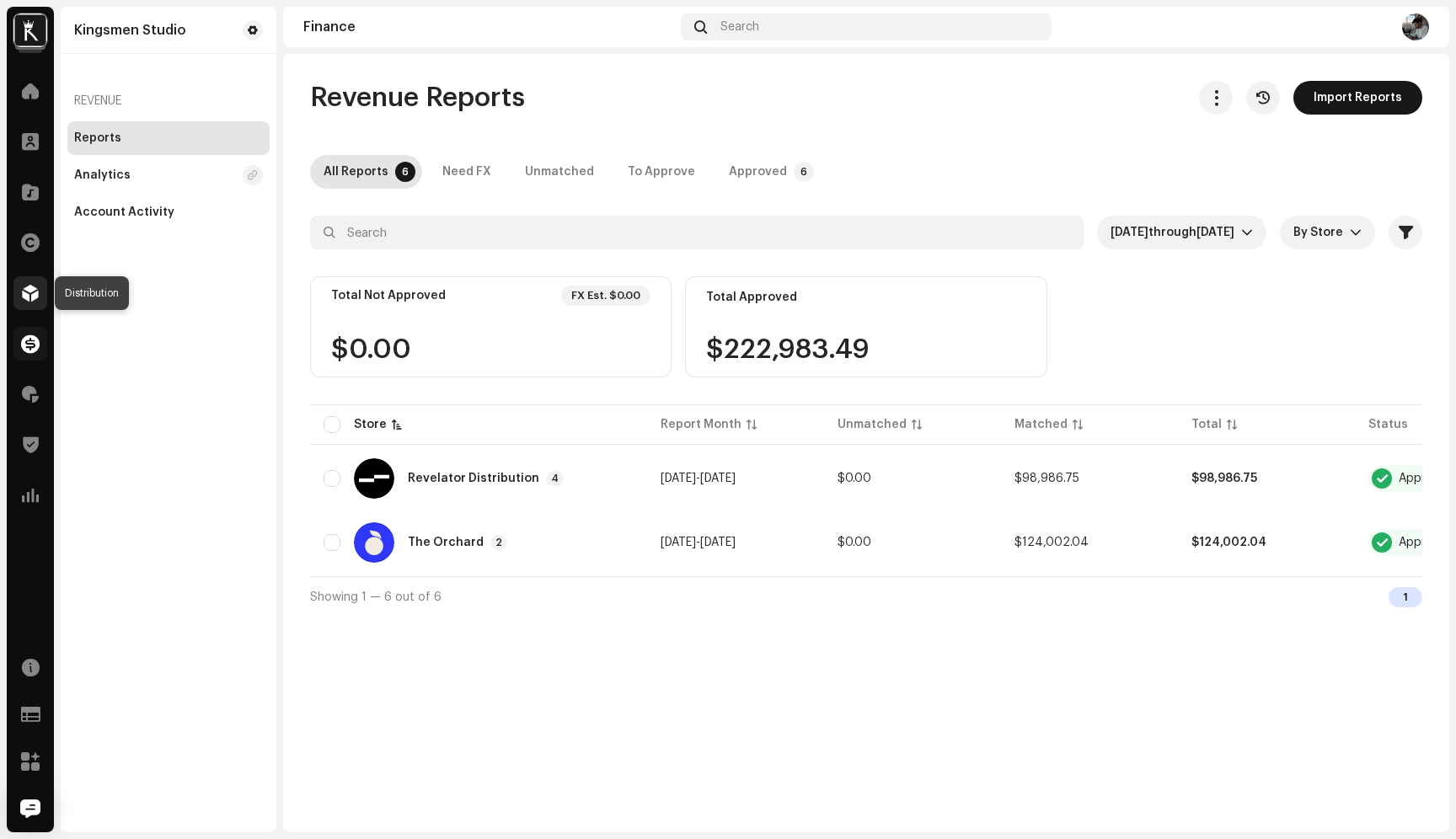
click at [22, 293] on span at bounding box center [30, 293] width 17 height 14
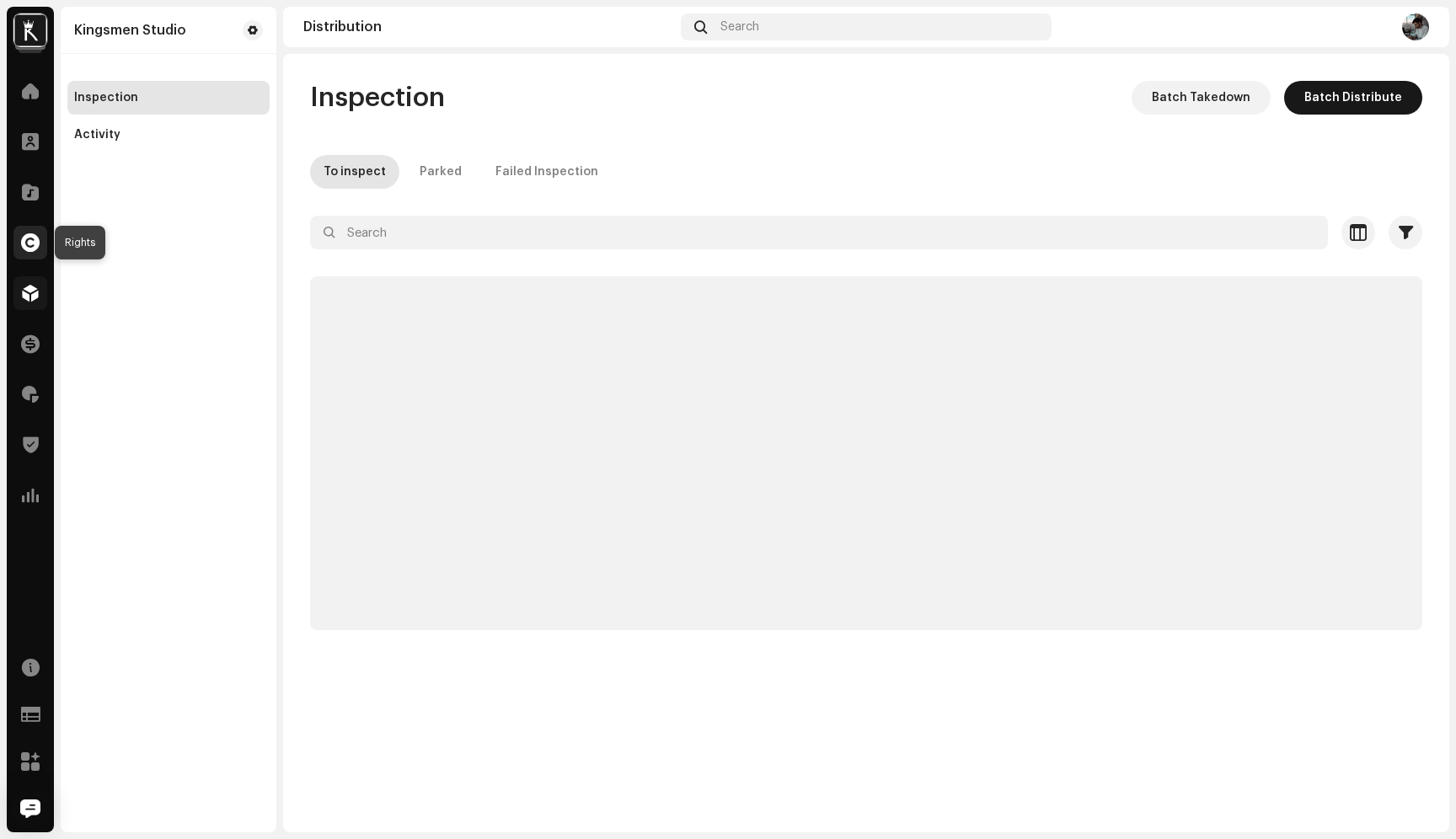
click at [35, 255] on div at bounding box center [30, 242] width 34 height 34
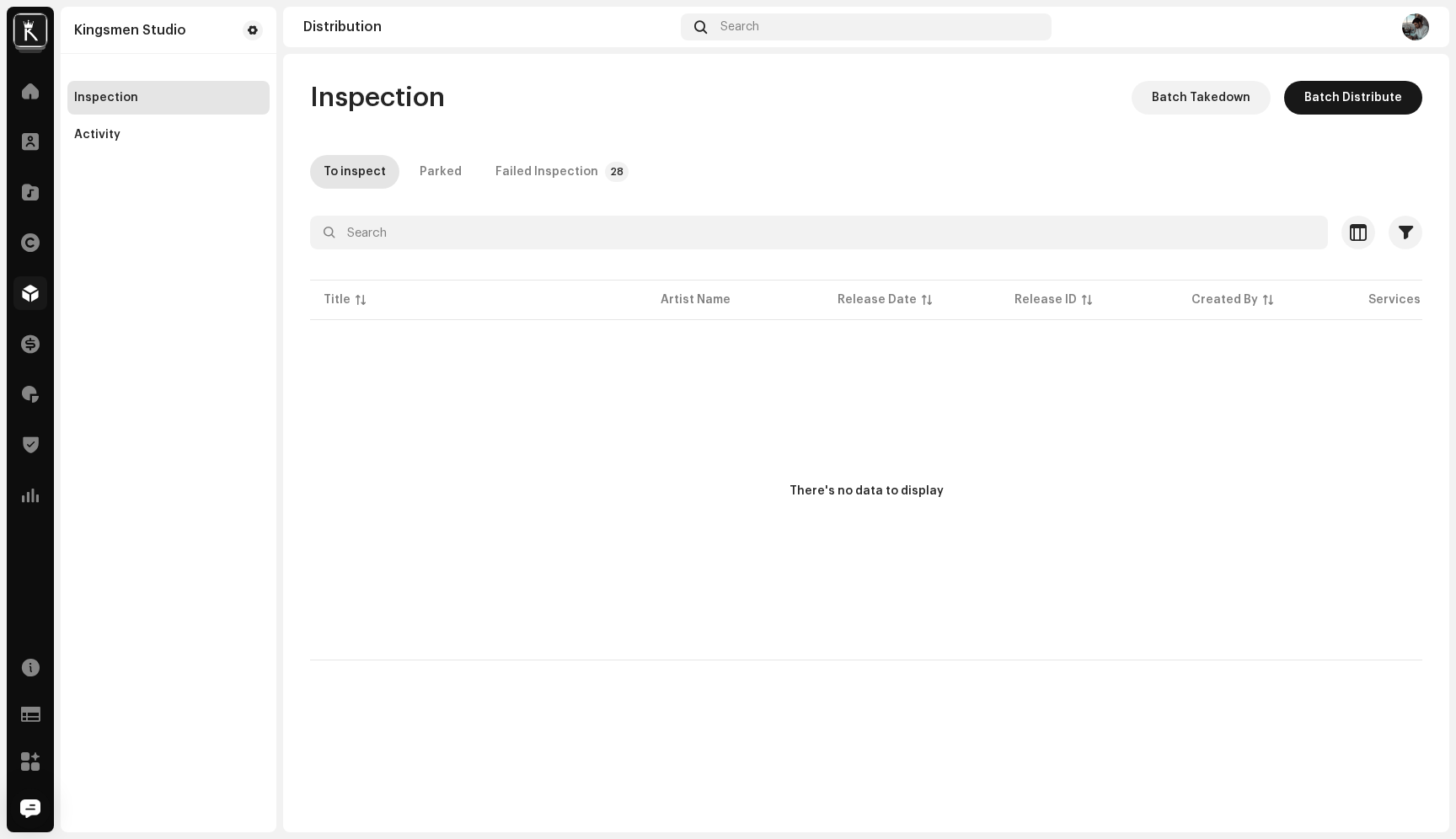
click at [22, 72] on div "Home" at bounding box center [30, 91] width 47 height 47
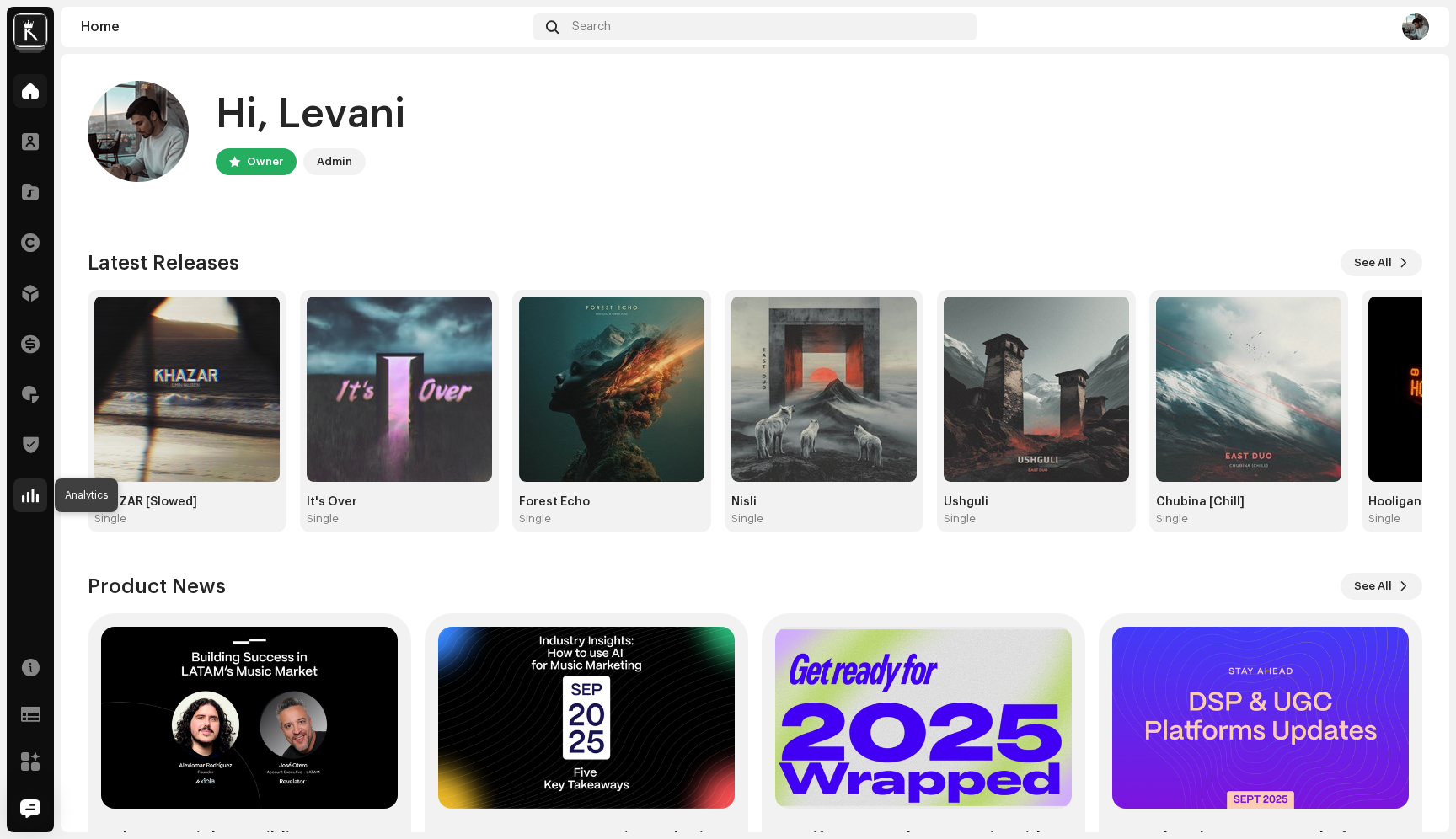
click at [36, 498] on span at bounding box center [30, 494] width 17 height 14
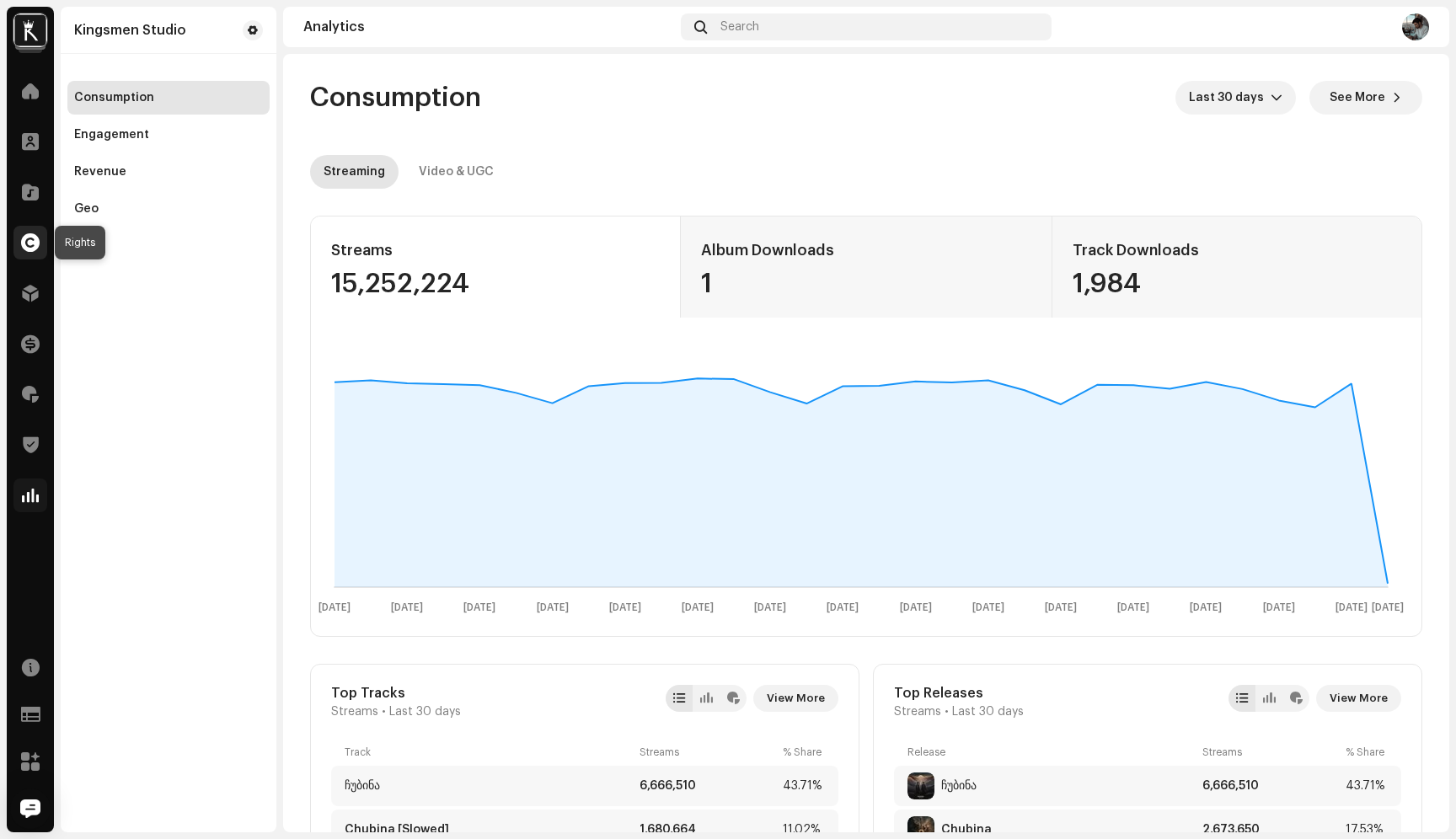
click at [45, 243] on div at bounding box center [30, 242] width 34 height 34
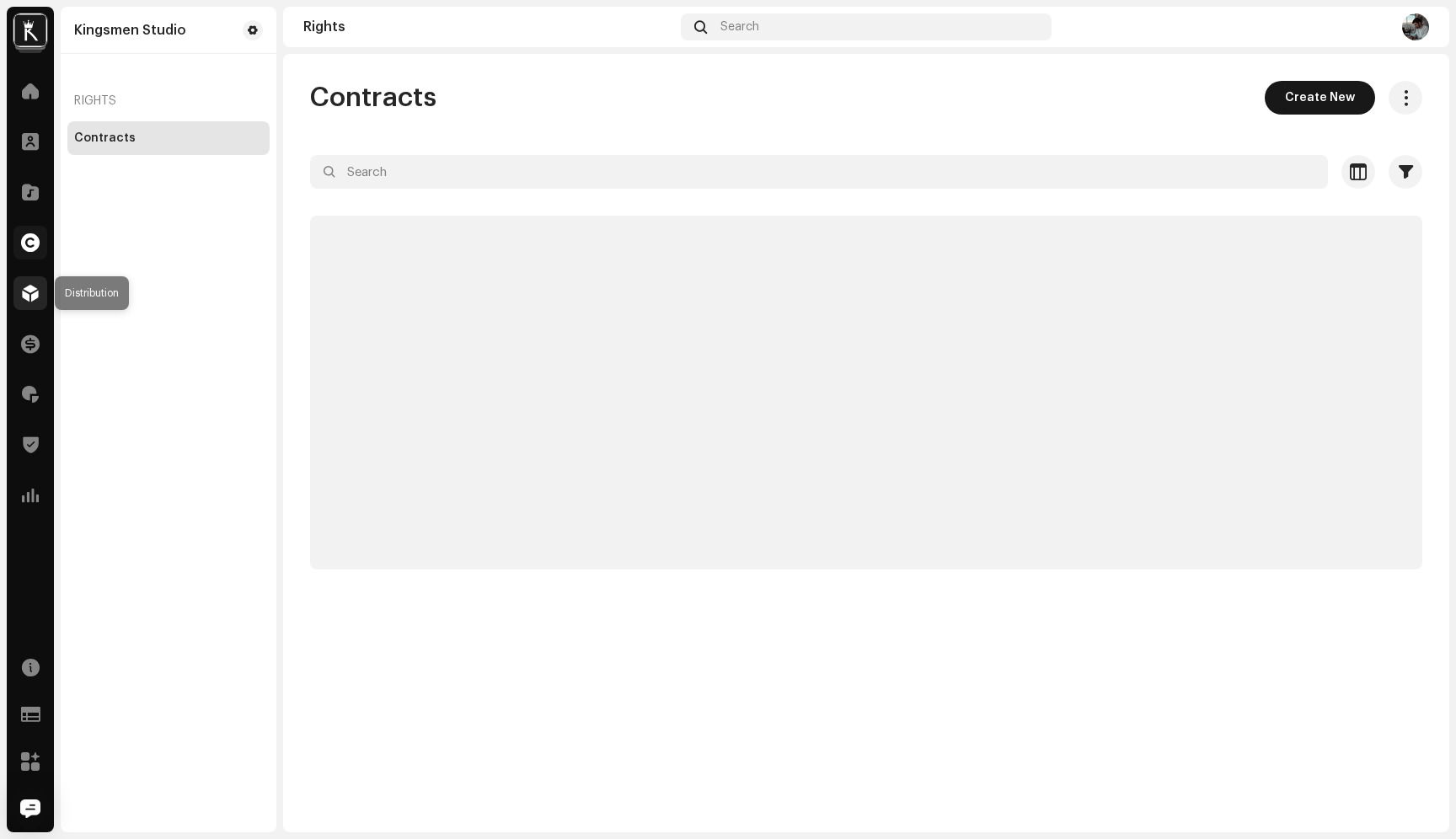
click at [36, 292] on span at bounding box center [30, 293] width 17 height 14
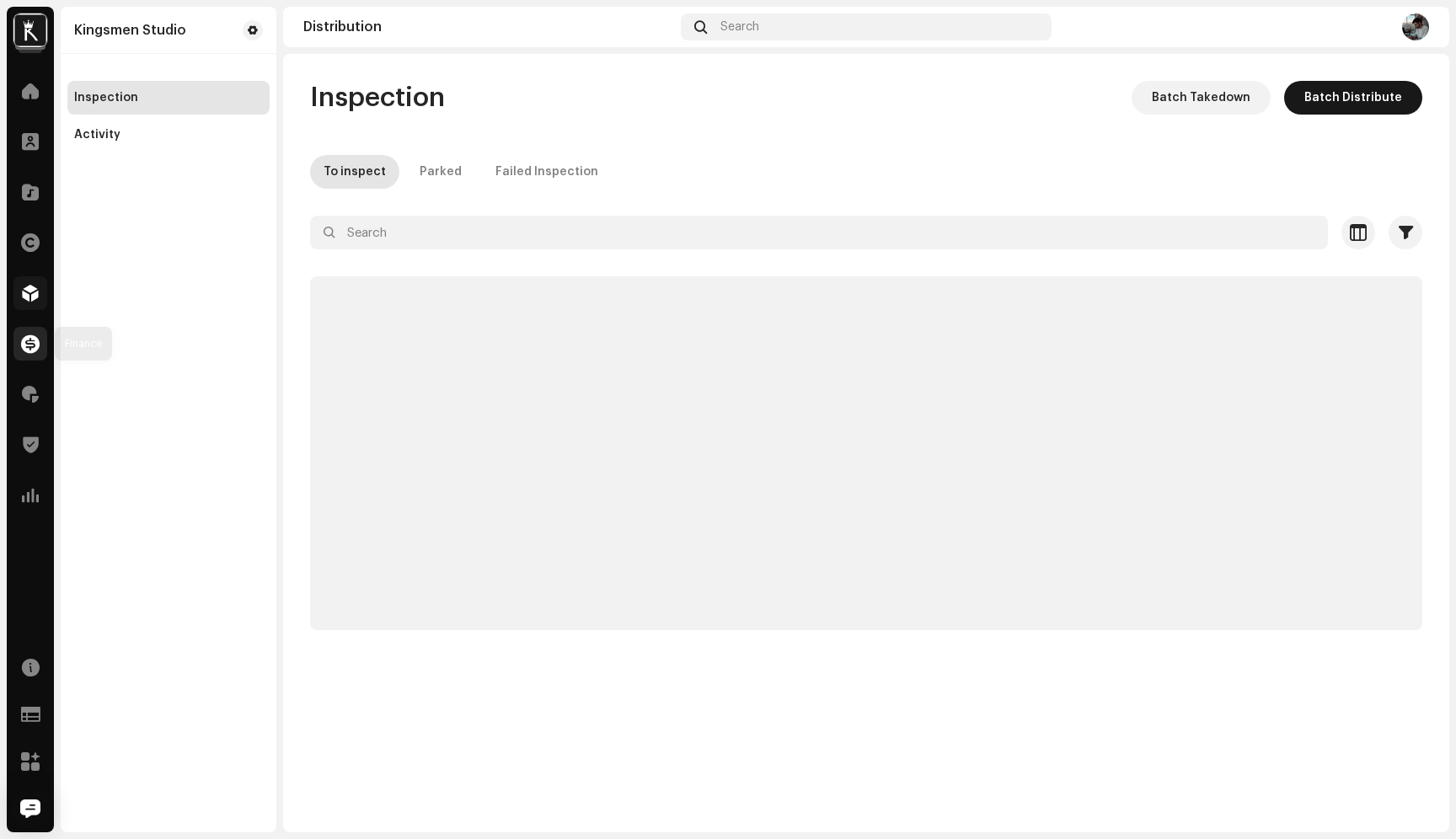
click at [36, 347] on span at bounding box center [30, 344] width 18 height 14
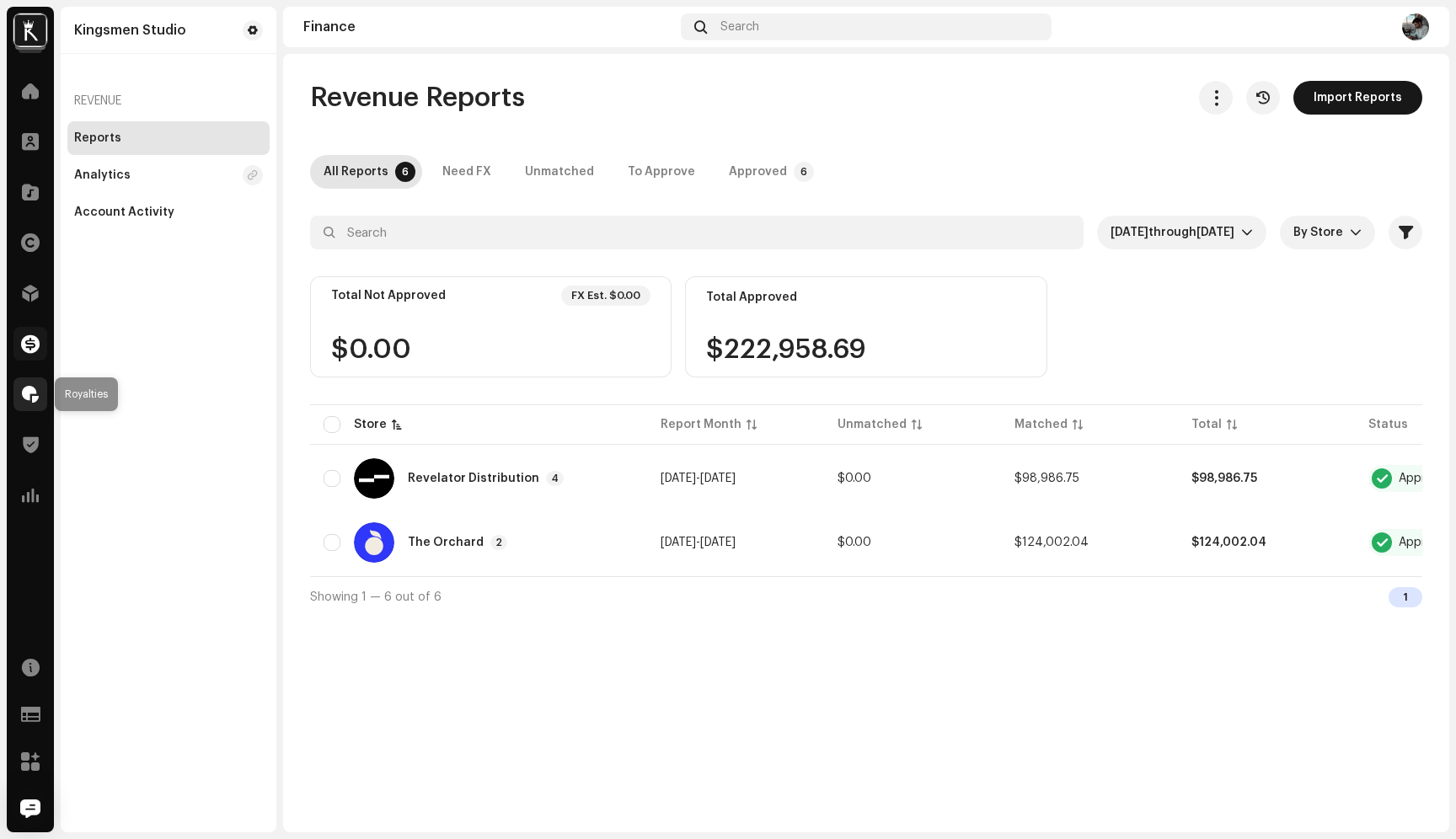
click at [27, 388] on span at bounding box center [30, 394] width 17 height 14
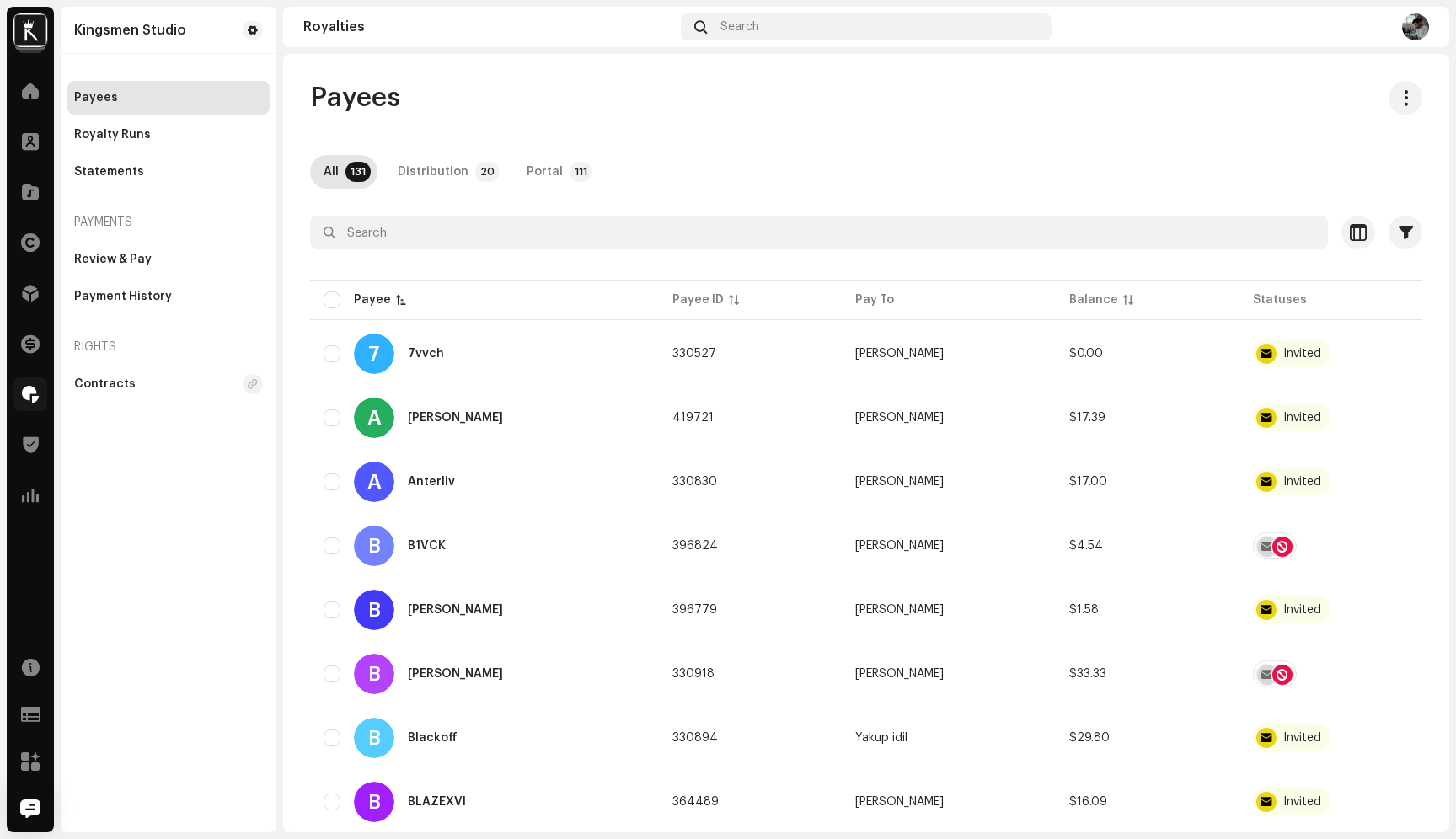
click at [24, 417] on div "Royalties" at bounding box center [30, 395] width 47 height 47
click at [24, 438] on span at bounding box center [31, 444] width 16 height 14
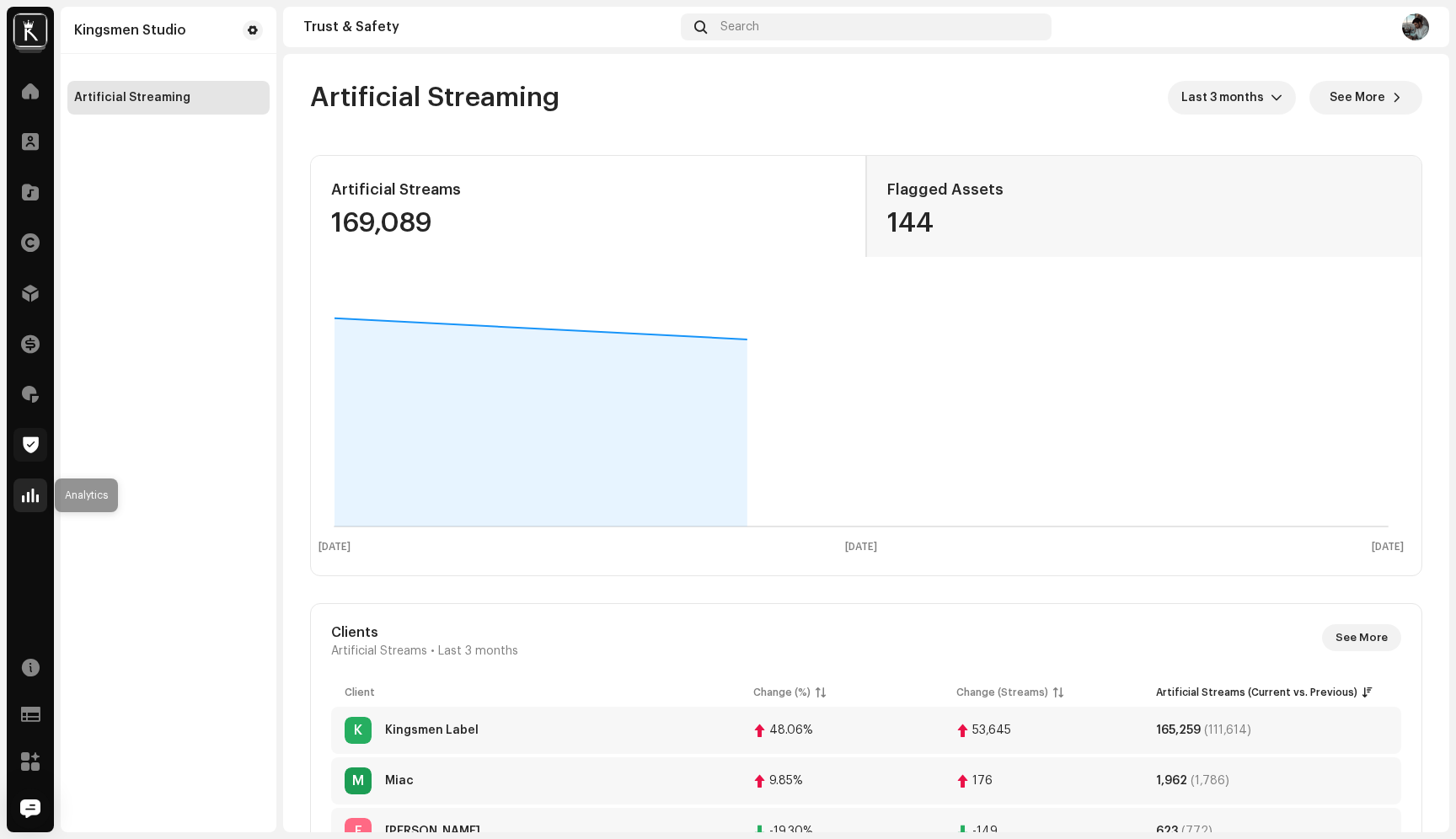
click at [24, 488] on span at bounding box center [30, 494] width 17 height 14
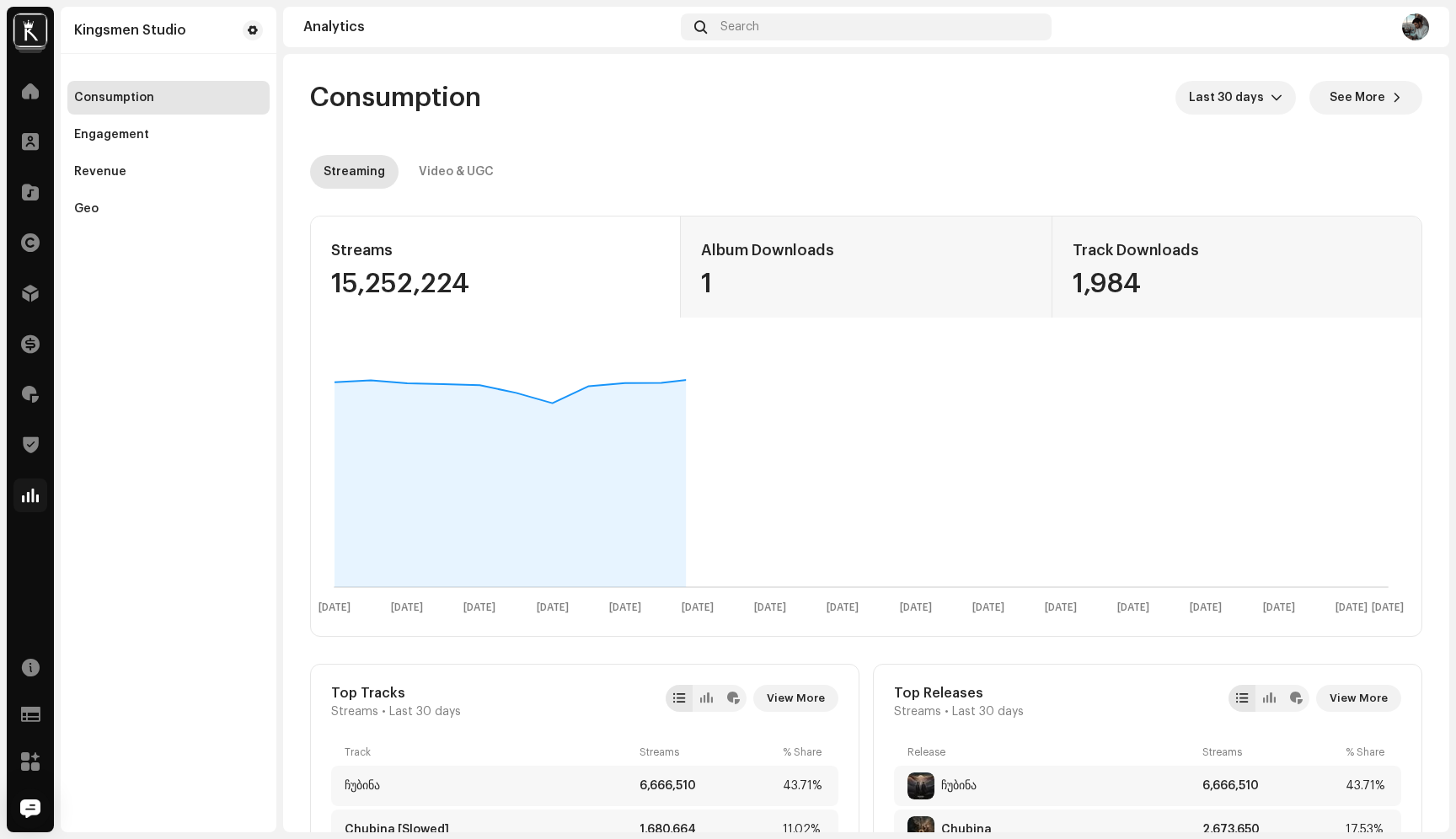
click at [31, 643] on div "Home Clients Catalog Rights Distribution Finance Royalties Trust & Safety Analy…" at bounding box center [30, 449] width 47 height 764
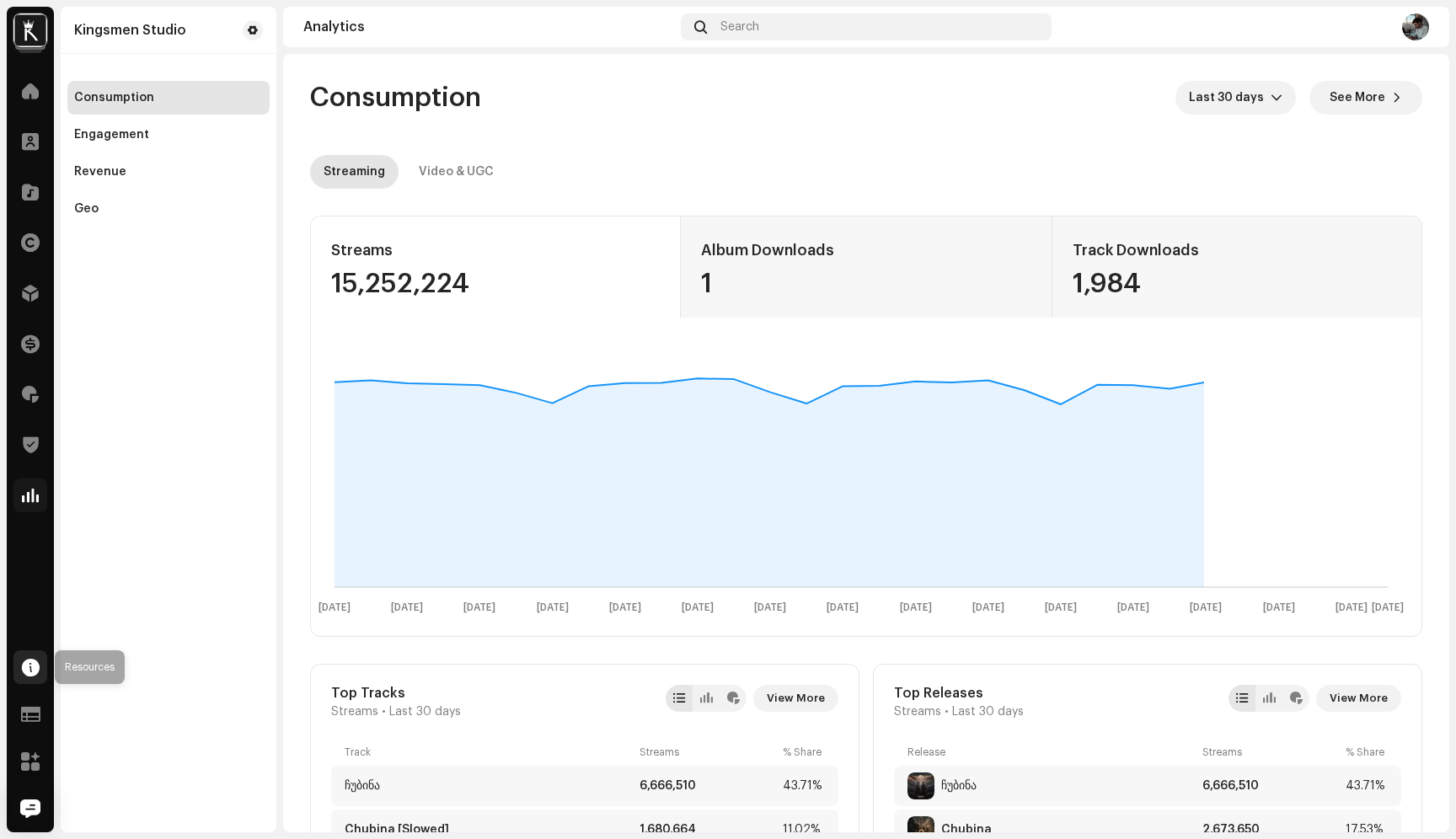
click at [28, 667] on span at bounding box center [30, 666] width 17 height 14
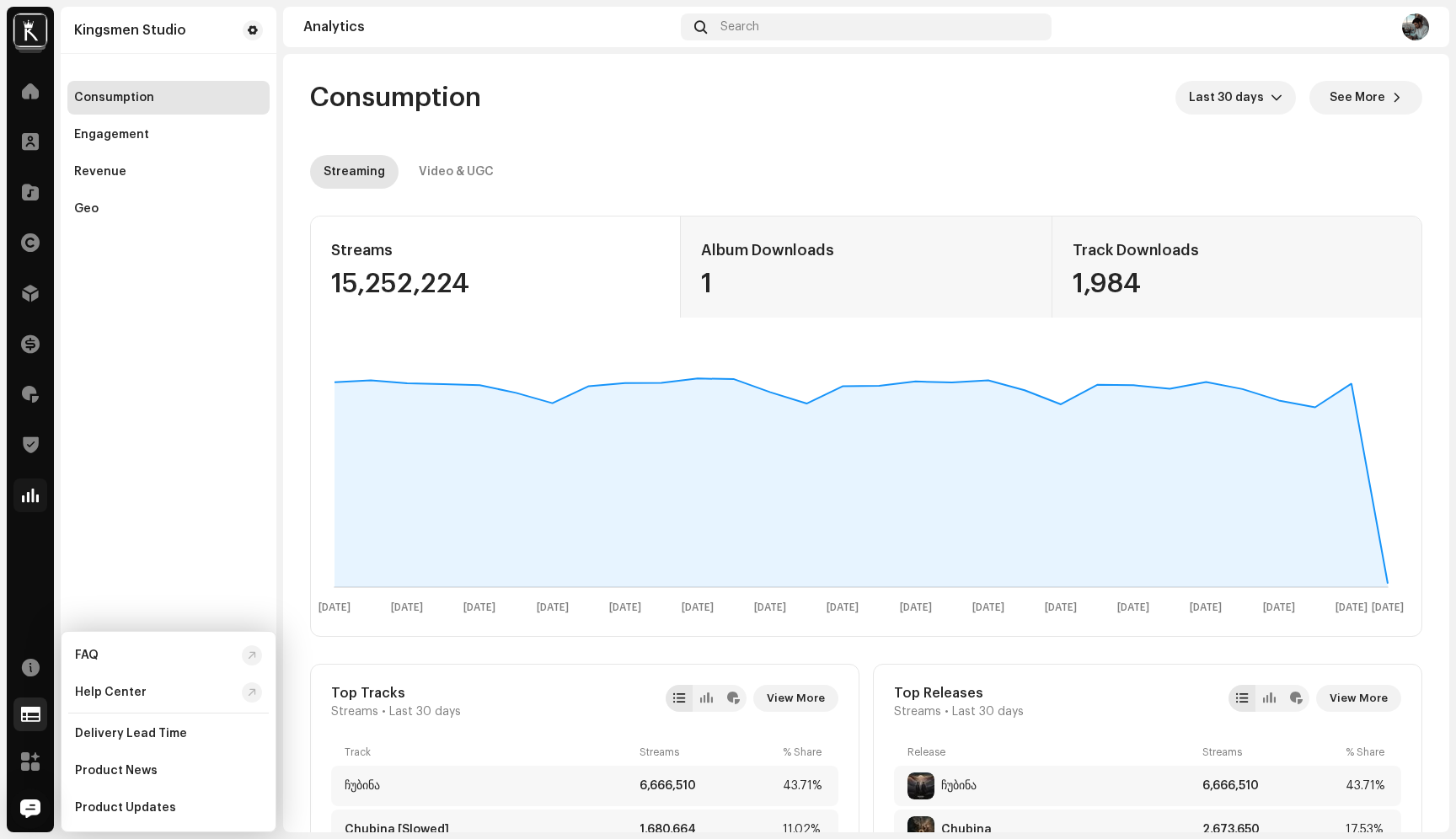
click at [26, 714] on span at bounding box center [30, 714] width 19 height 14
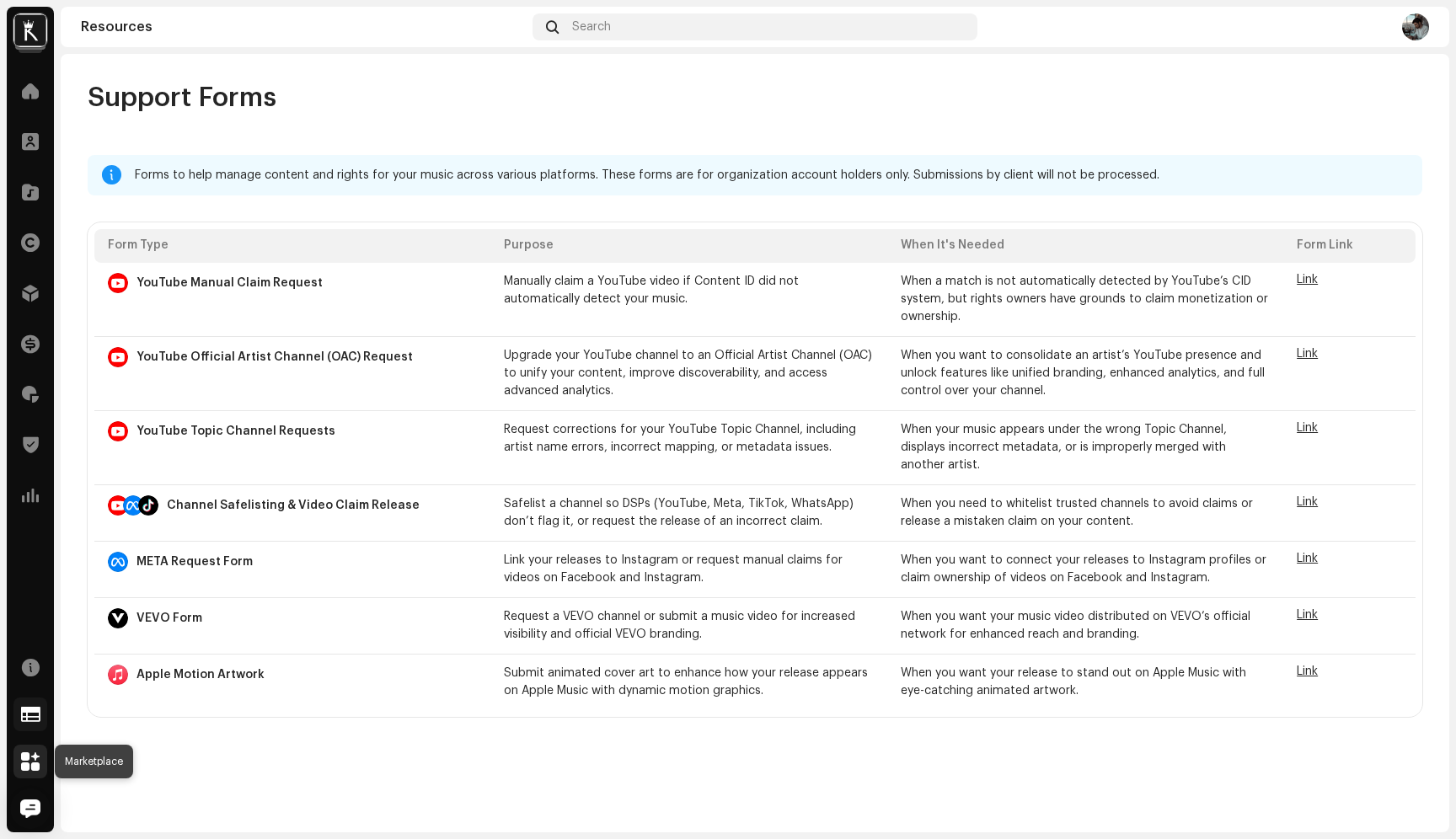
click at [35, 759] on span at bounding box center [30, 761] width 18 height 14
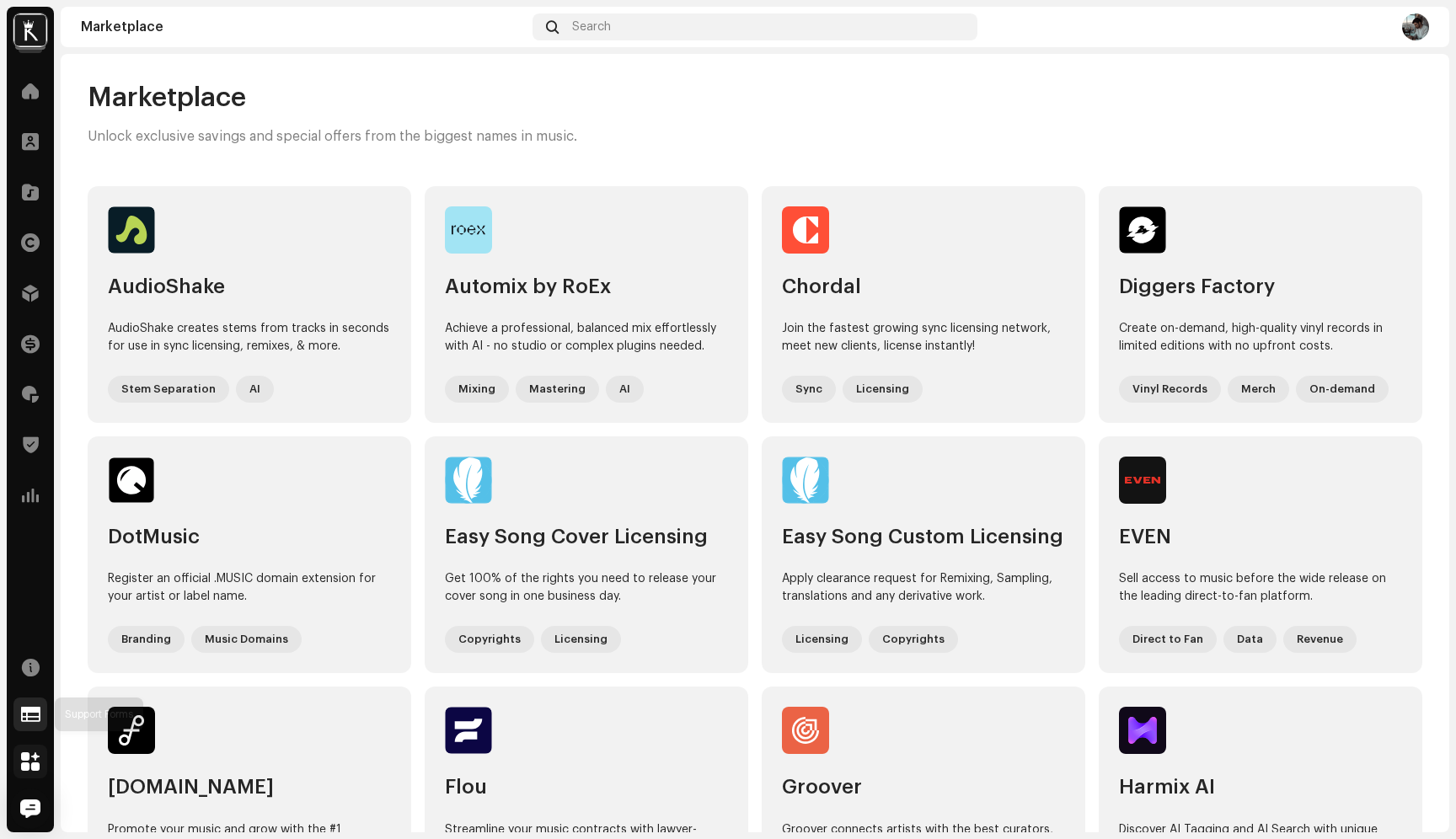
click at [35, 717] on span at bounding box center [30, 714] width 19 height 14
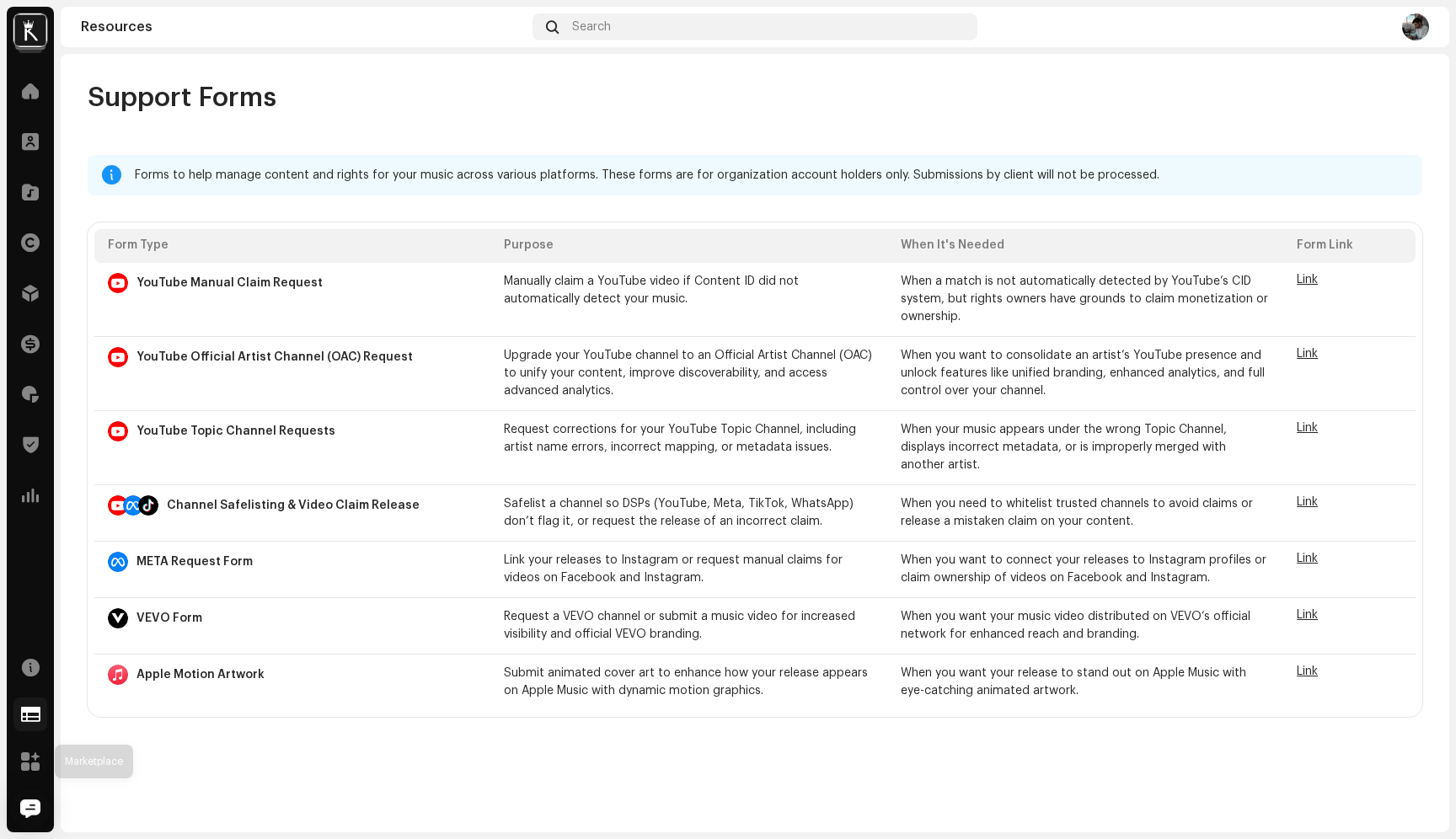
click at [30, 785] on div "Home Clients Catalog Rights Distribution Finance Royalties Trust & Safety Analy…" at bounding box center [30, 449] width 47 height 764
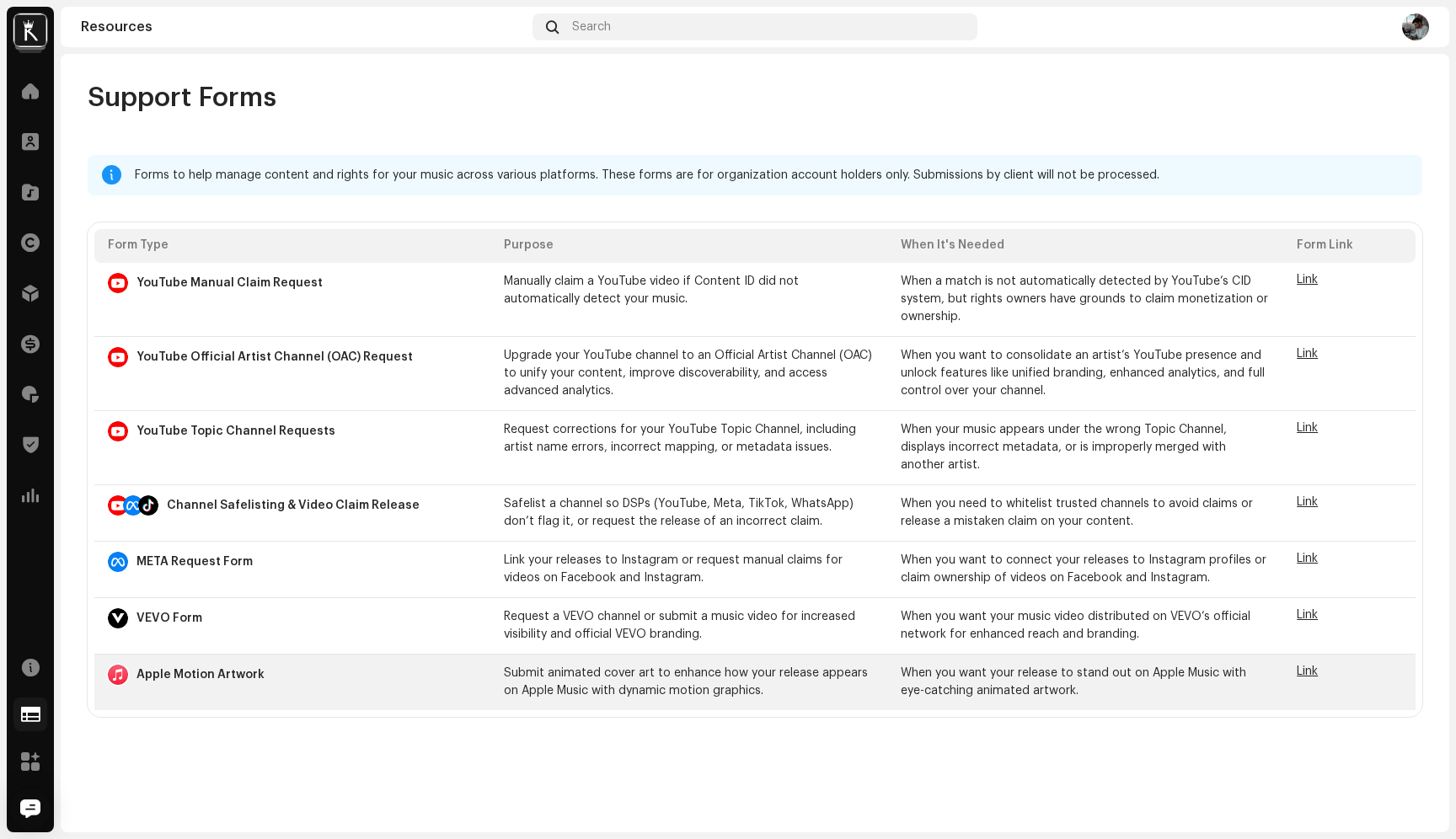
click at [1314, 669] on span "Link" at bounding box center [1307, 671] width 21 height 12
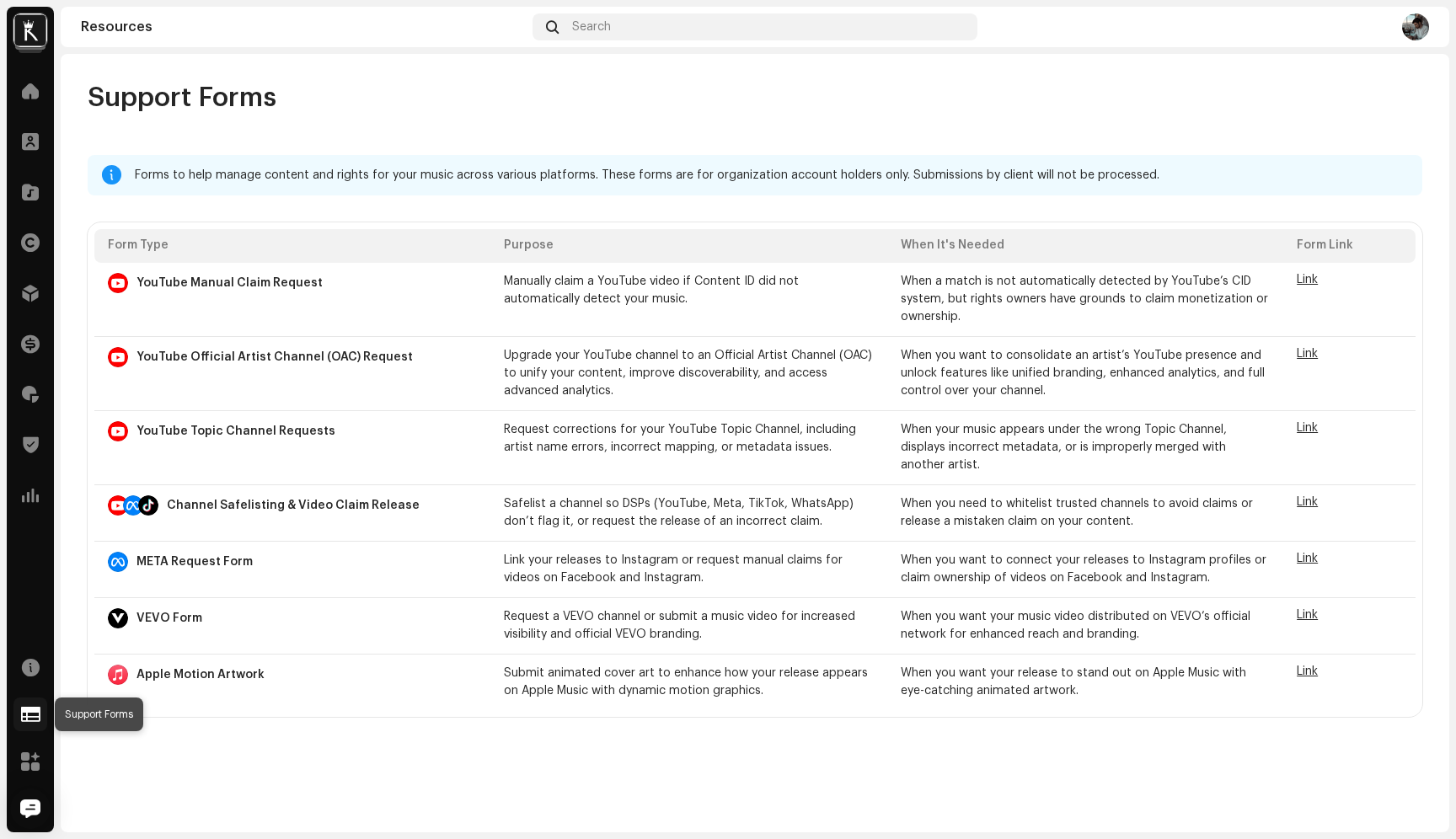
click at [31, 708] on span at bounding box center [30, 714] width 19 height 14
click at [31, 670] on span at bounding box center [30, 666] width 17 height 14
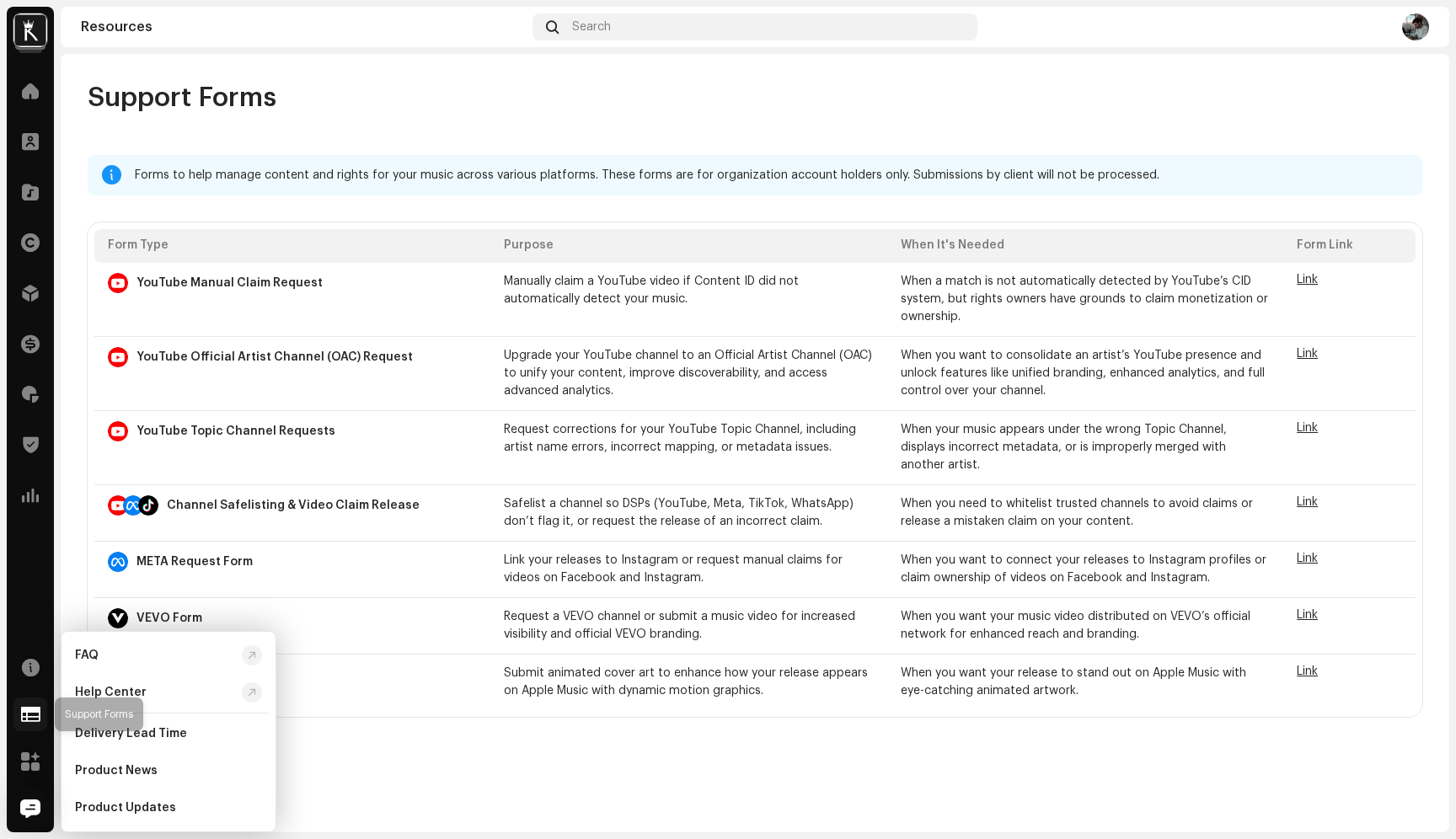
click at [31, 704] on div at bounding box center [30, 714] width 34 height 34
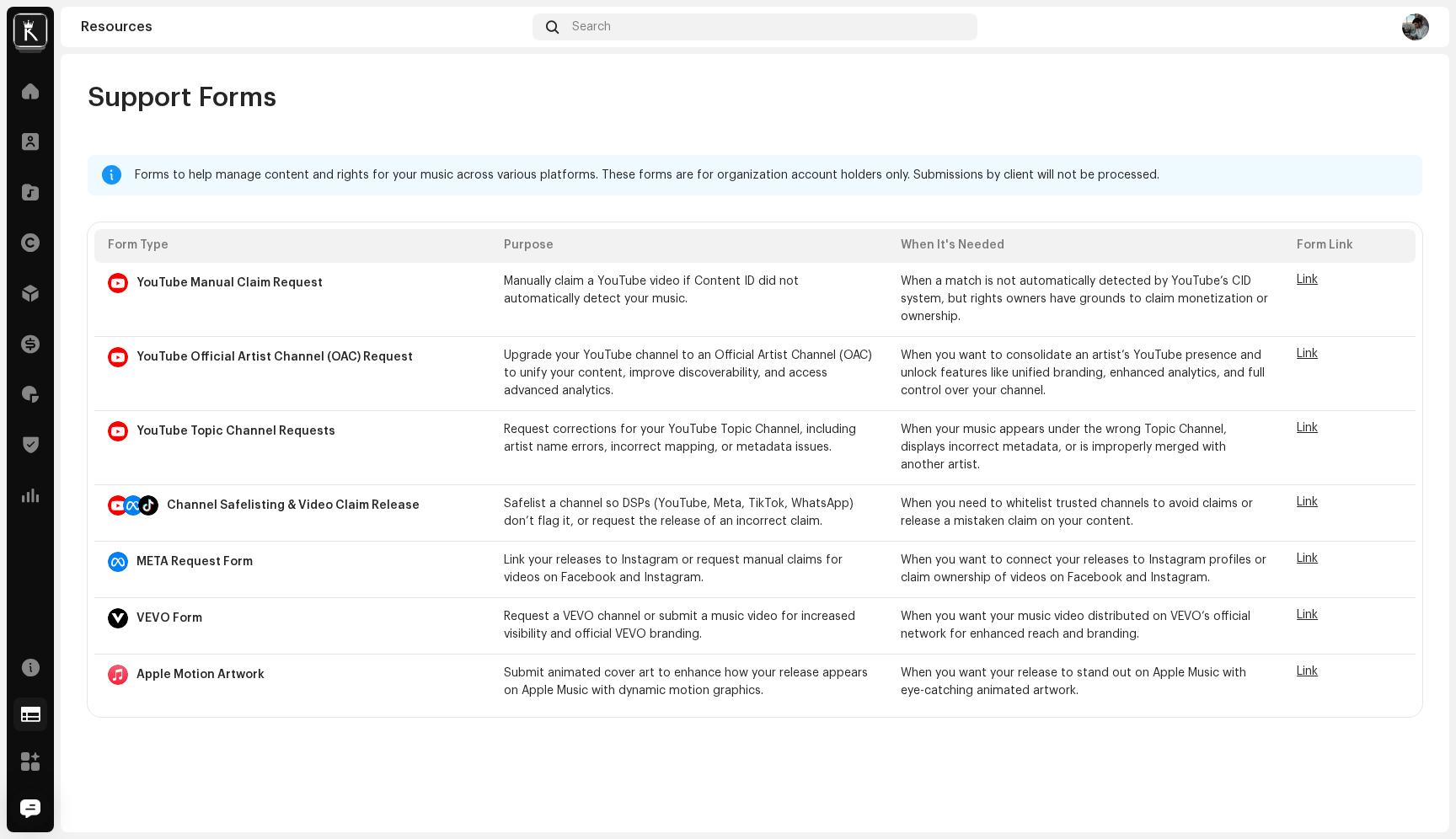
click at [31, 704] on div at bounding box center [30, 714] width 34 height 34
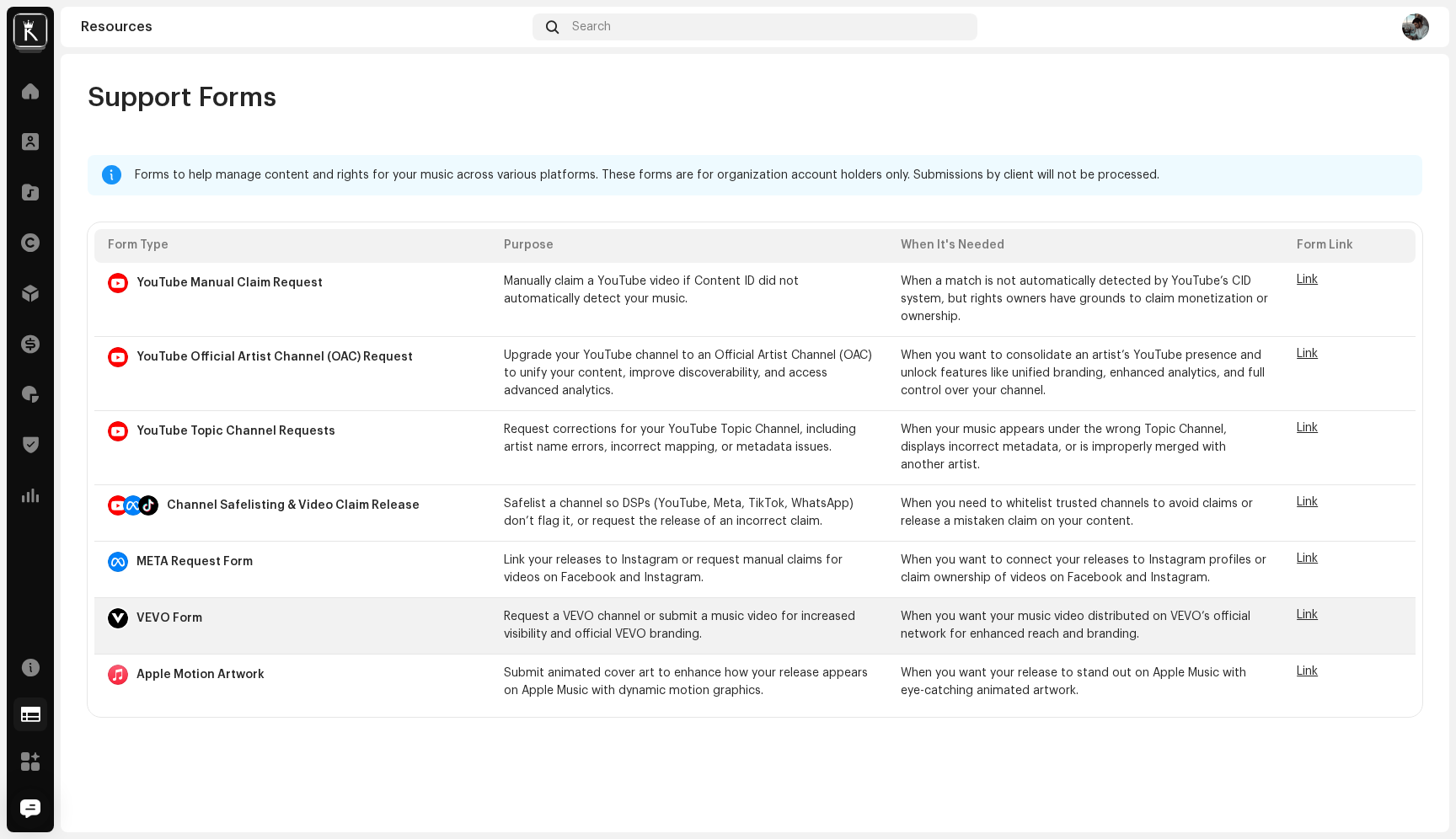
click at [1311, 620] on span "Link" at bounding box center [1307, 614] width 21 height 12
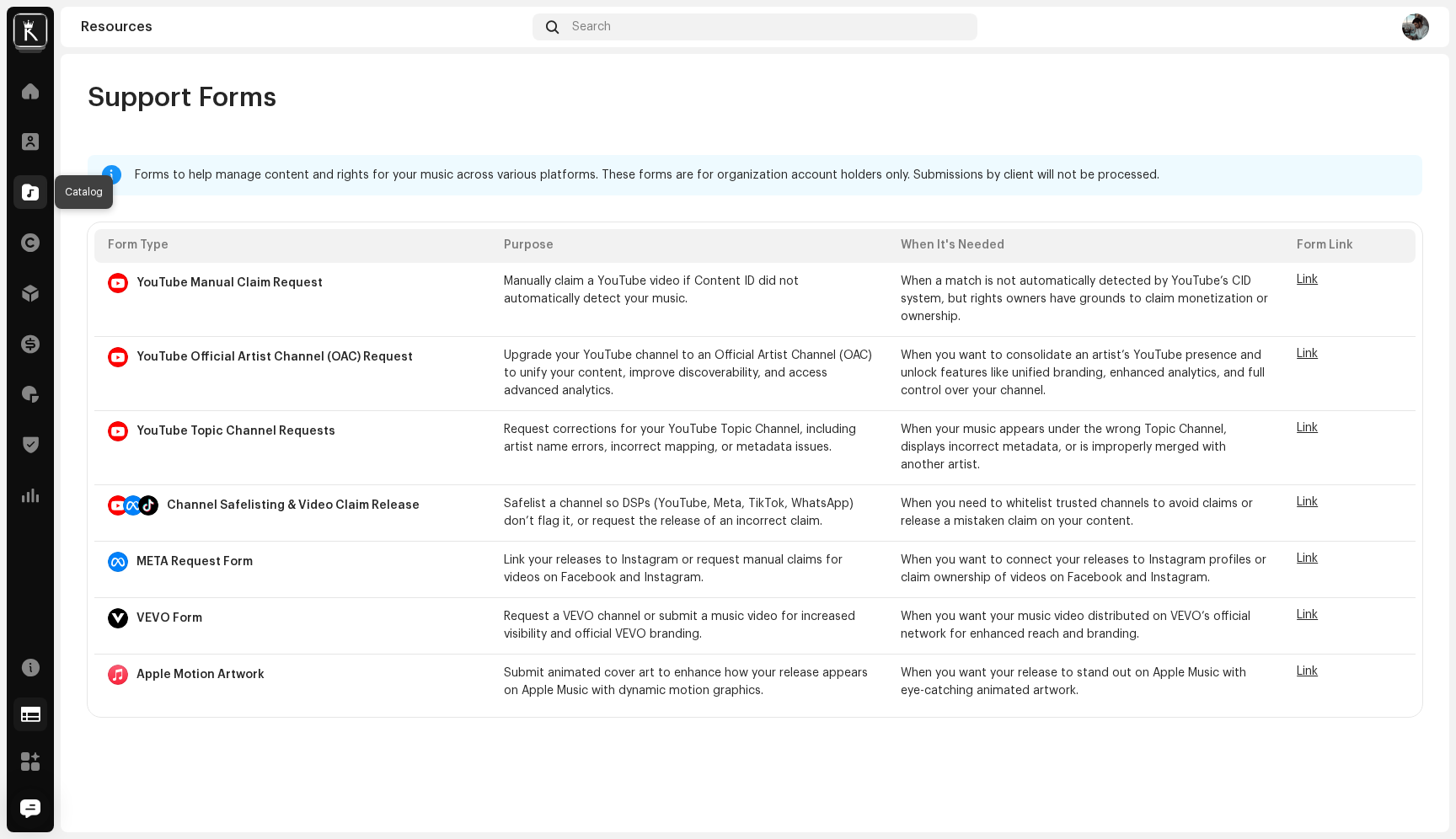
click at [25, 192] on span at bounding box center [30, 192] width 17 height 14
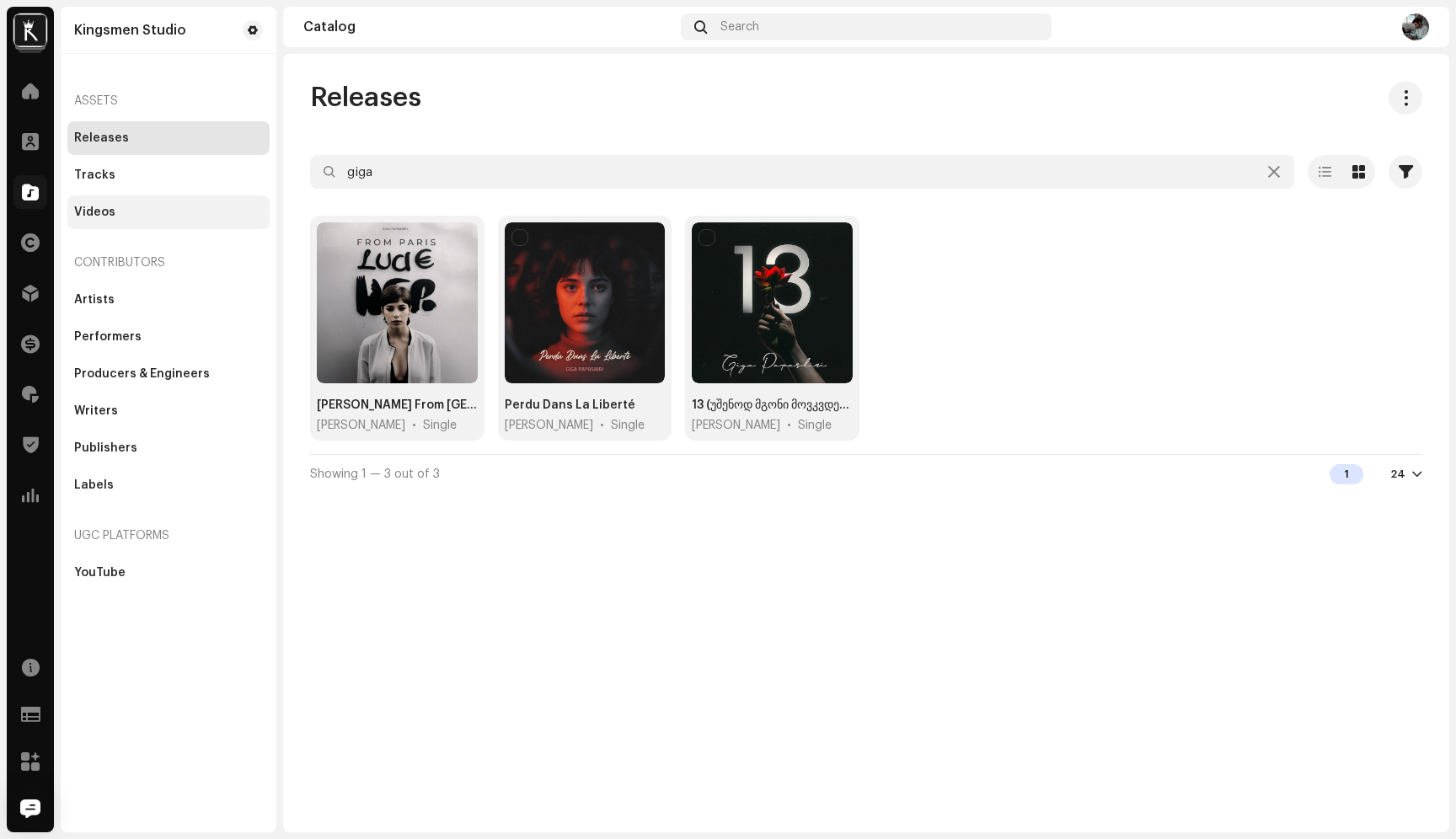
click at [104, 211] on div "Videos" at bounding box center [95, 212] width 41 height 14
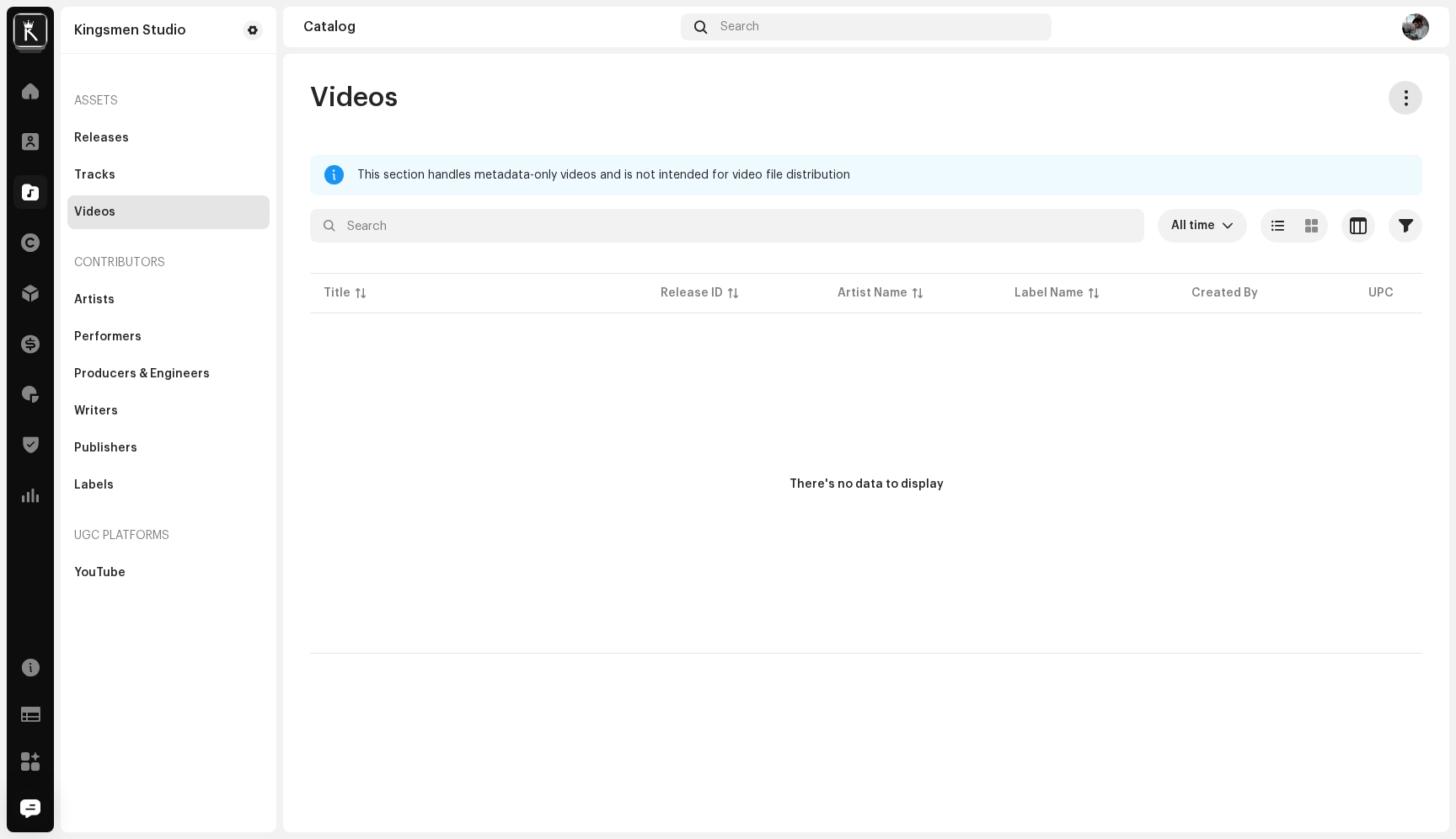
click at [1414, 94] on button at bounding box center [1405, 97] width 34 height 34
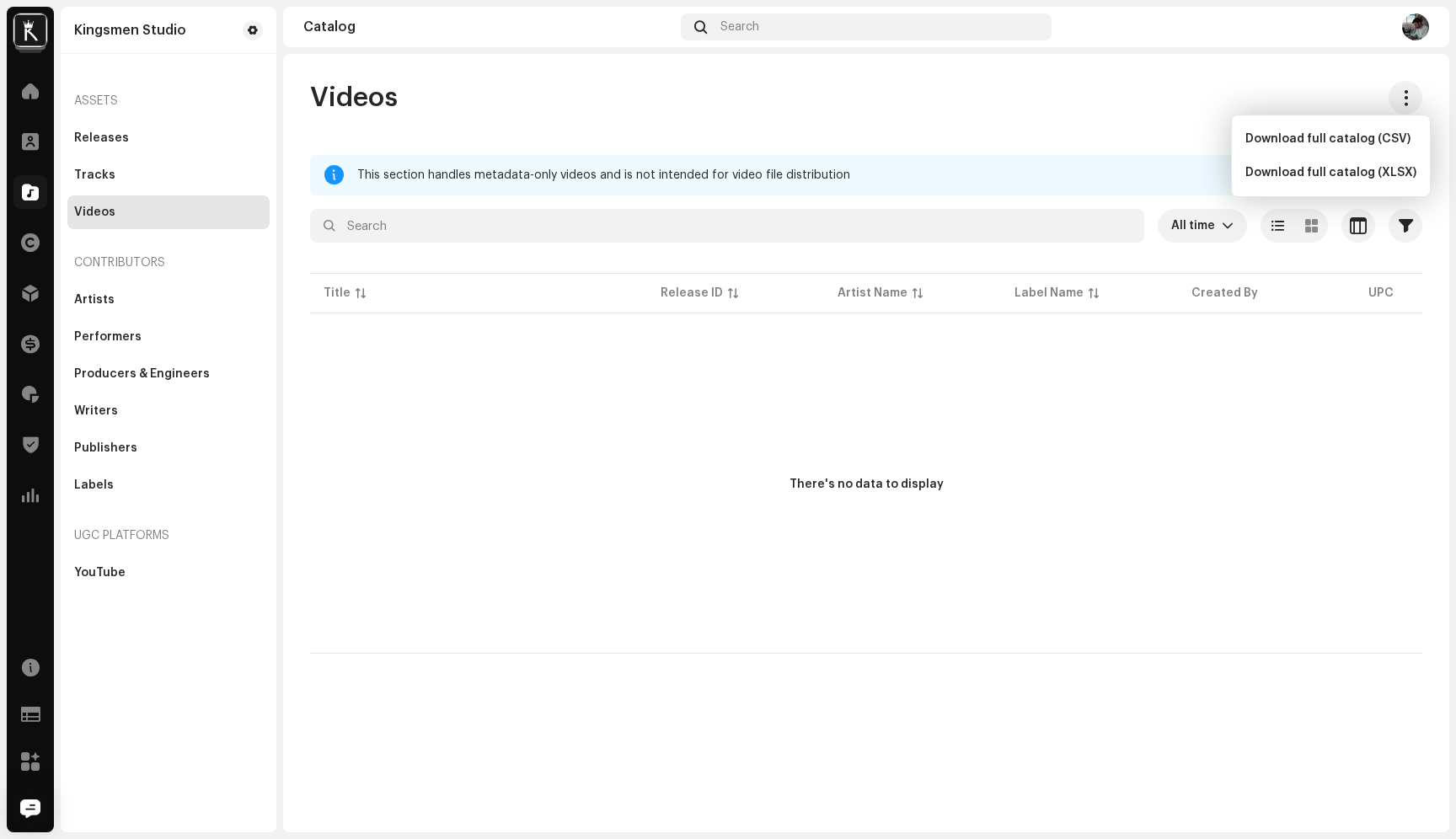
click at [1232, 97] on div "Videos" at bounding box center [866, 97] width 1112 height 34
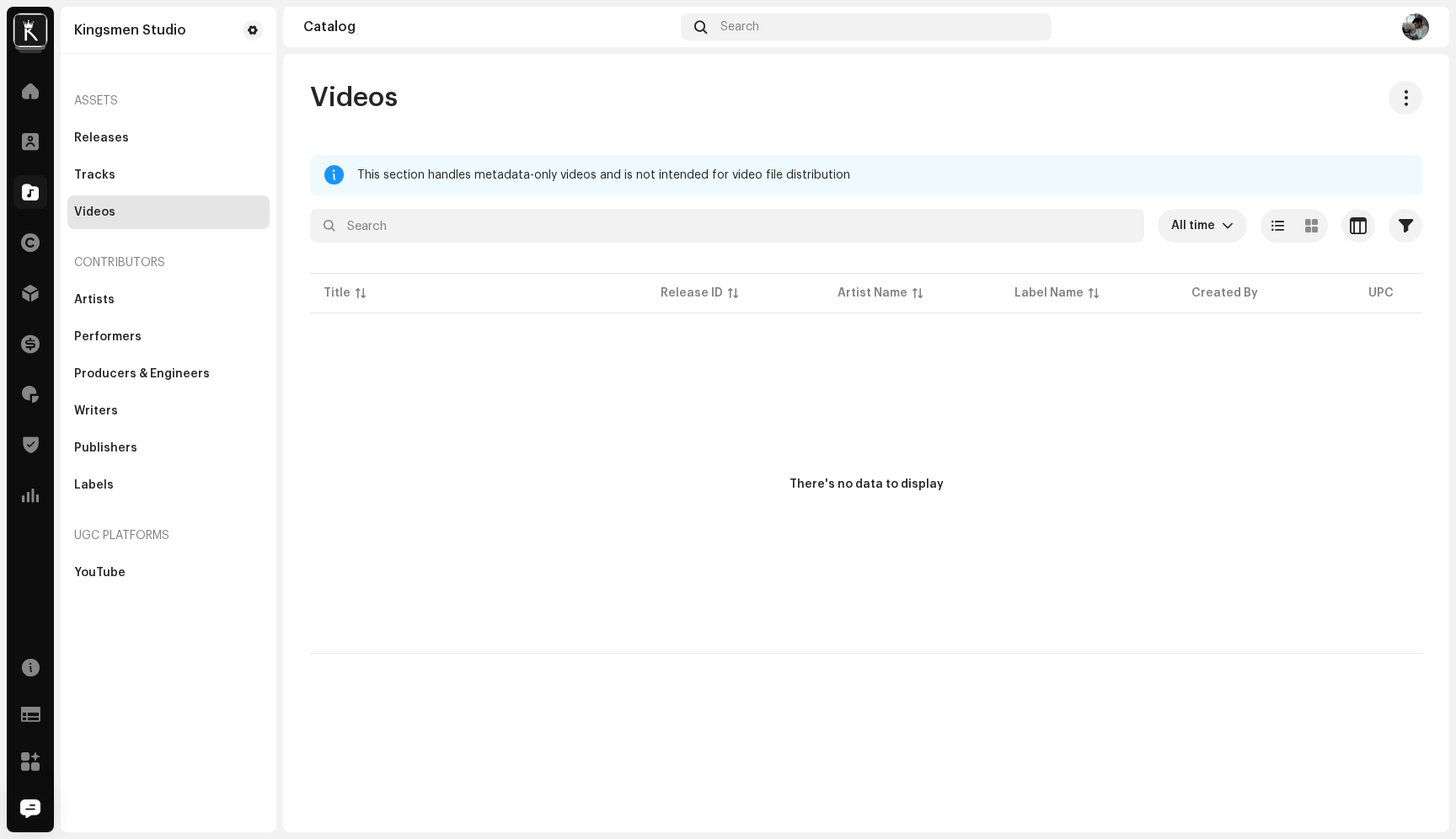
click at [1386, 100] on re-m-release-batch-export at bounding box center [1399, 97] width 47 height 34
click at [1401, 100] on span at bounding box center [1406, 97] width 16 height 14
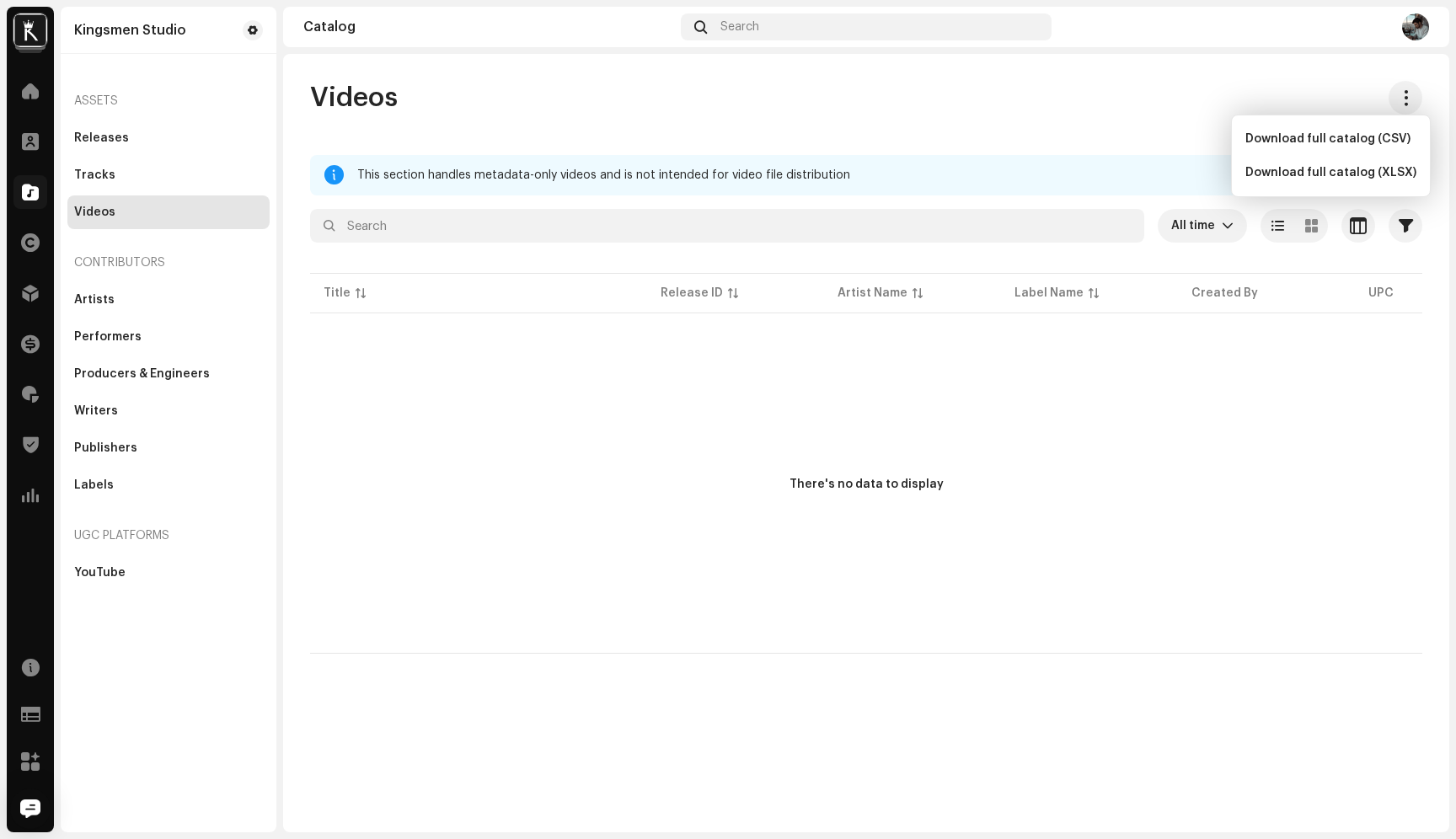
click at [1260, 78] on div "Videos This section handles metadata-only videos and is not intended for video …" at bounding box center [866, 443] width 1166 height 778
